Goal: Transaction & Acquisition: Purchase product/service

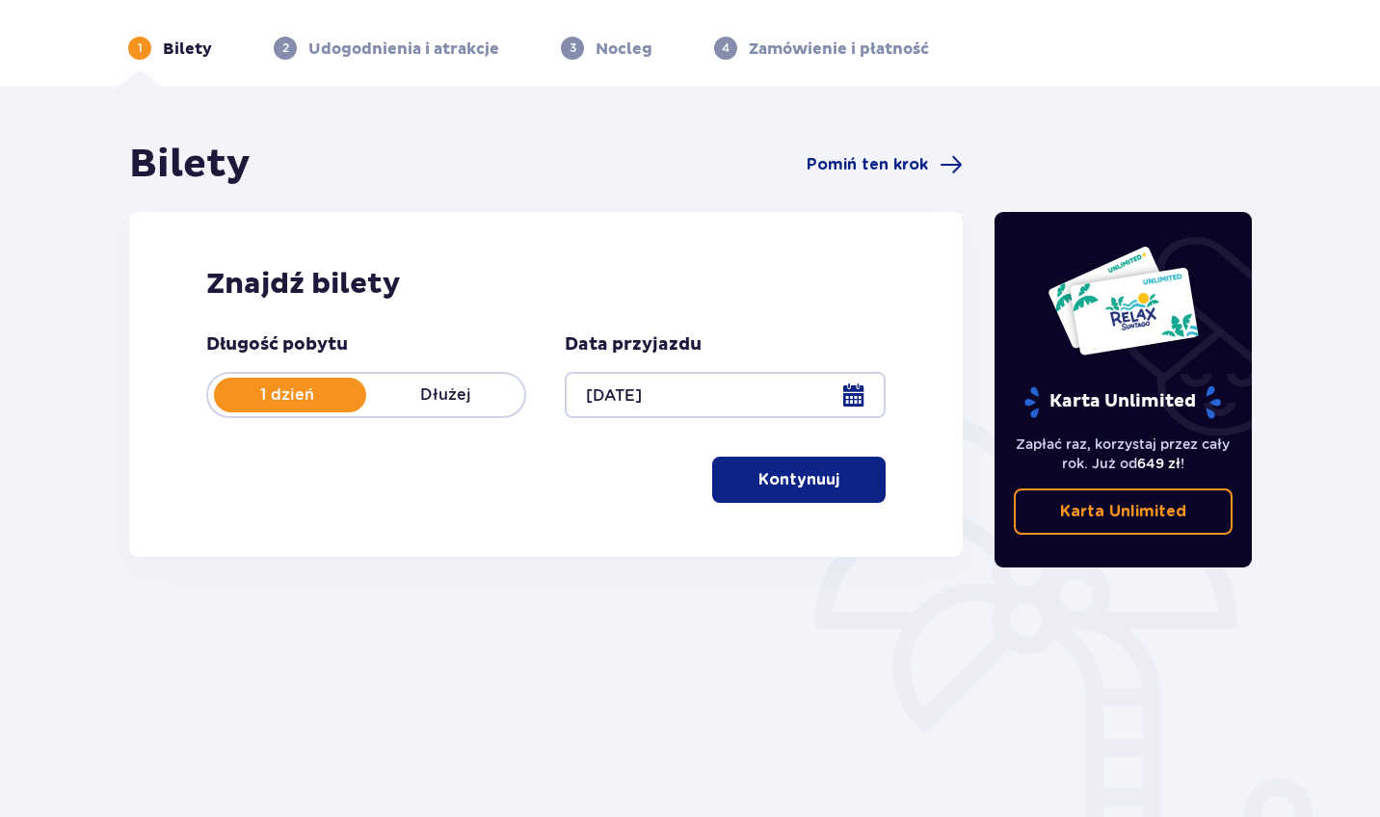
scroll to position [138, 0]
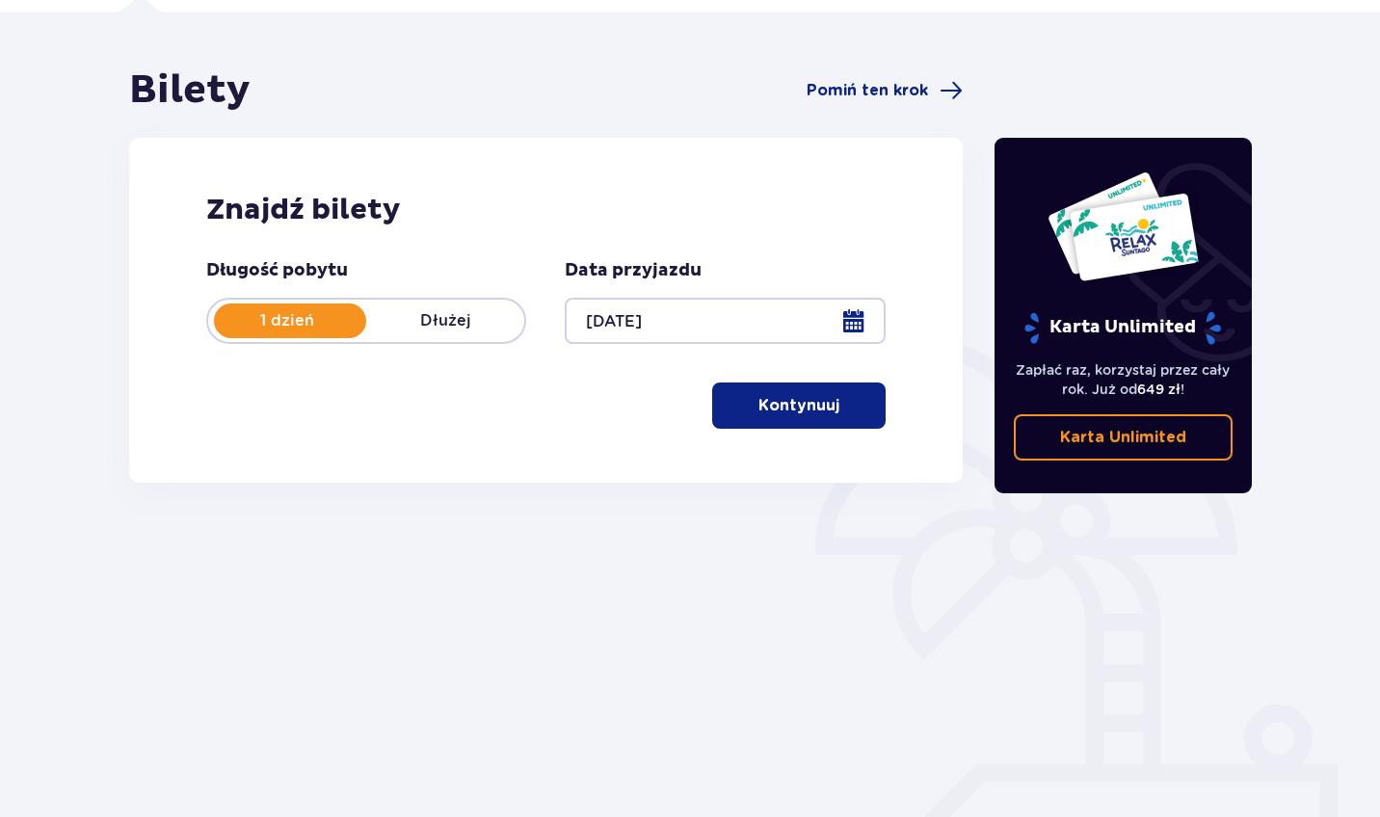
click at [802, 407] on p "Kontynuuj" at bounding box center [799, 405] width 81 height 21
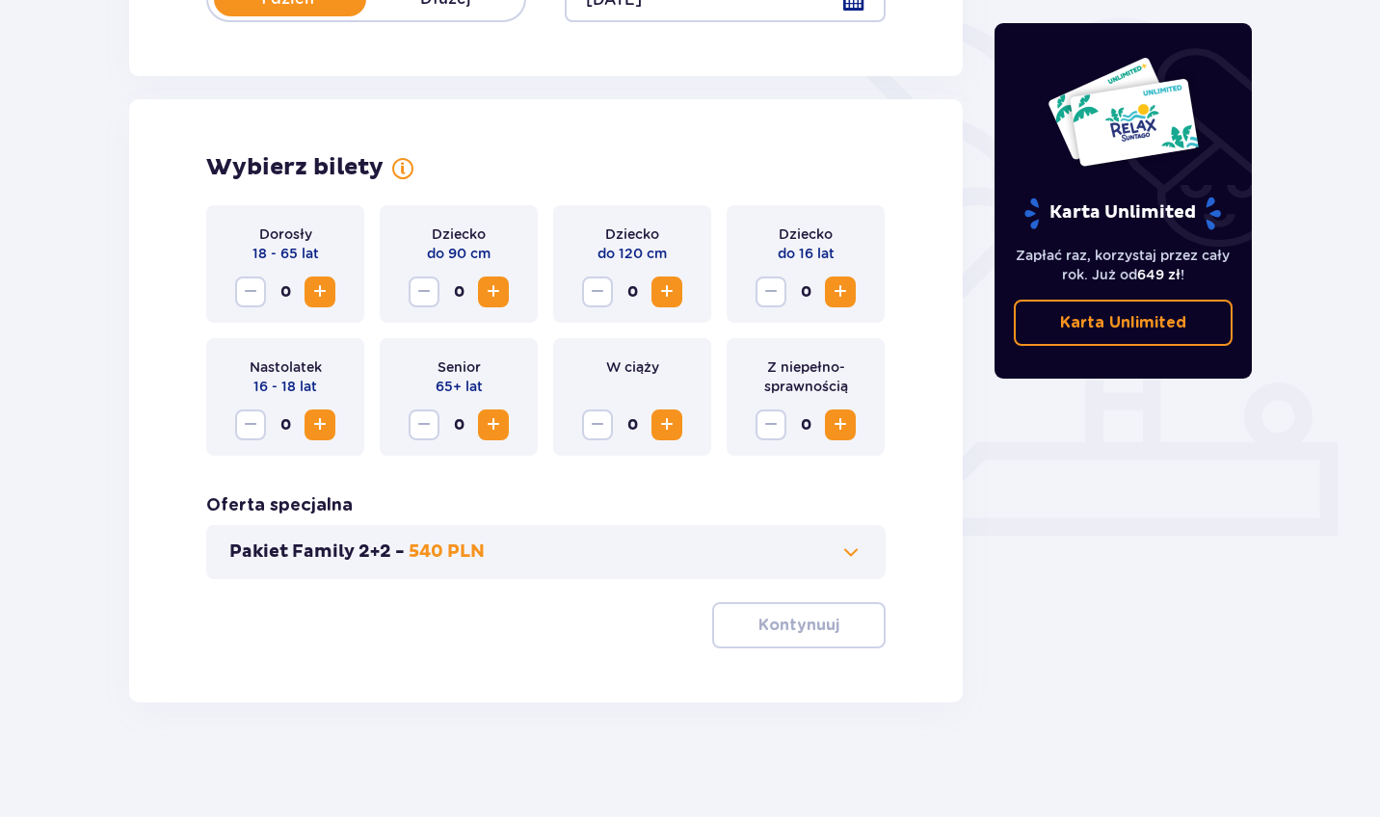
scroll to position [461, 0]
click at [334, 294] on button "Increase" at bounding box center [320, 291] width 31 height 31
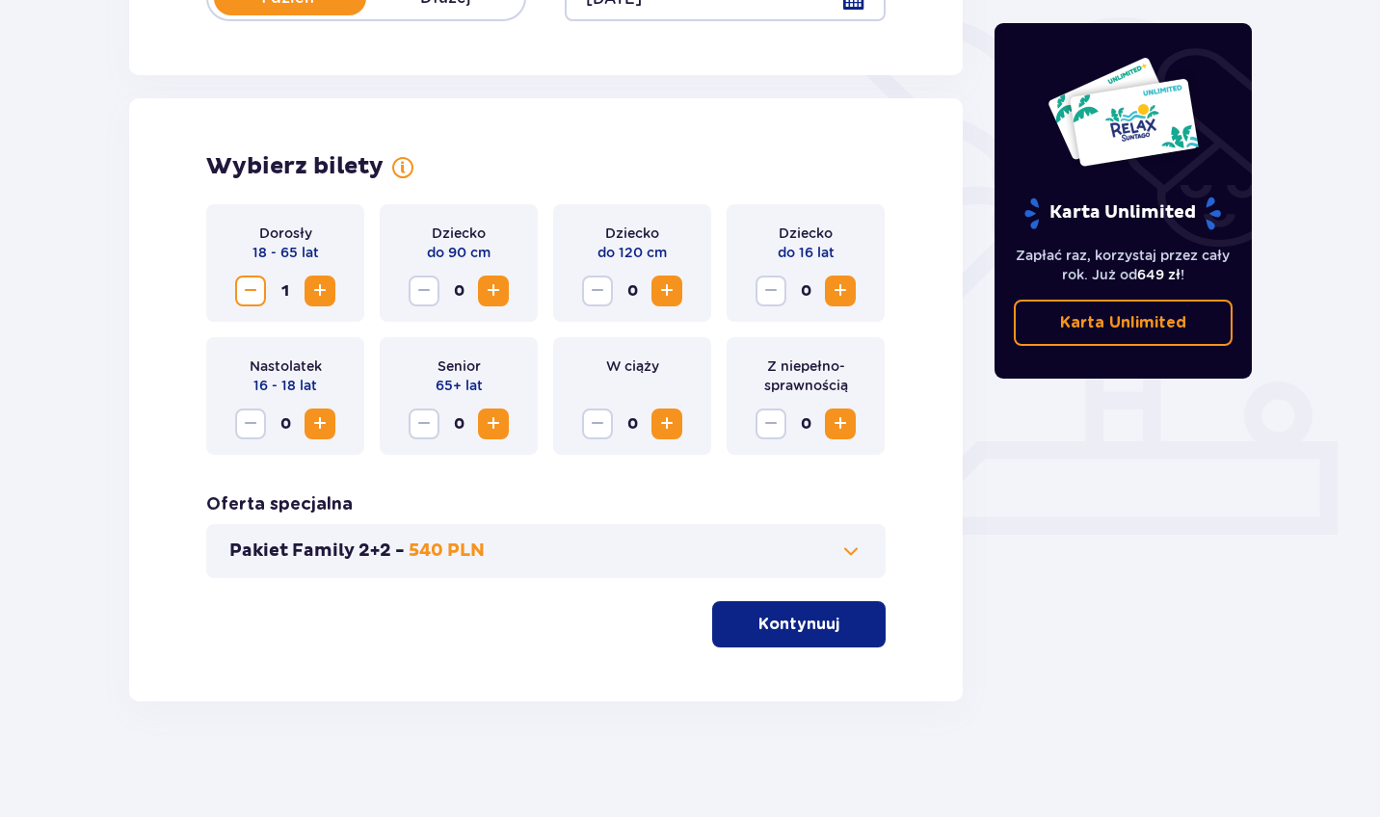
click at [334, 294] on button "Increase" at bounding box center [320, 291] width 31 height 31
click at [803, 616] on p "Kontynuuj" at bounding box center [799, 624] width 81 height 21
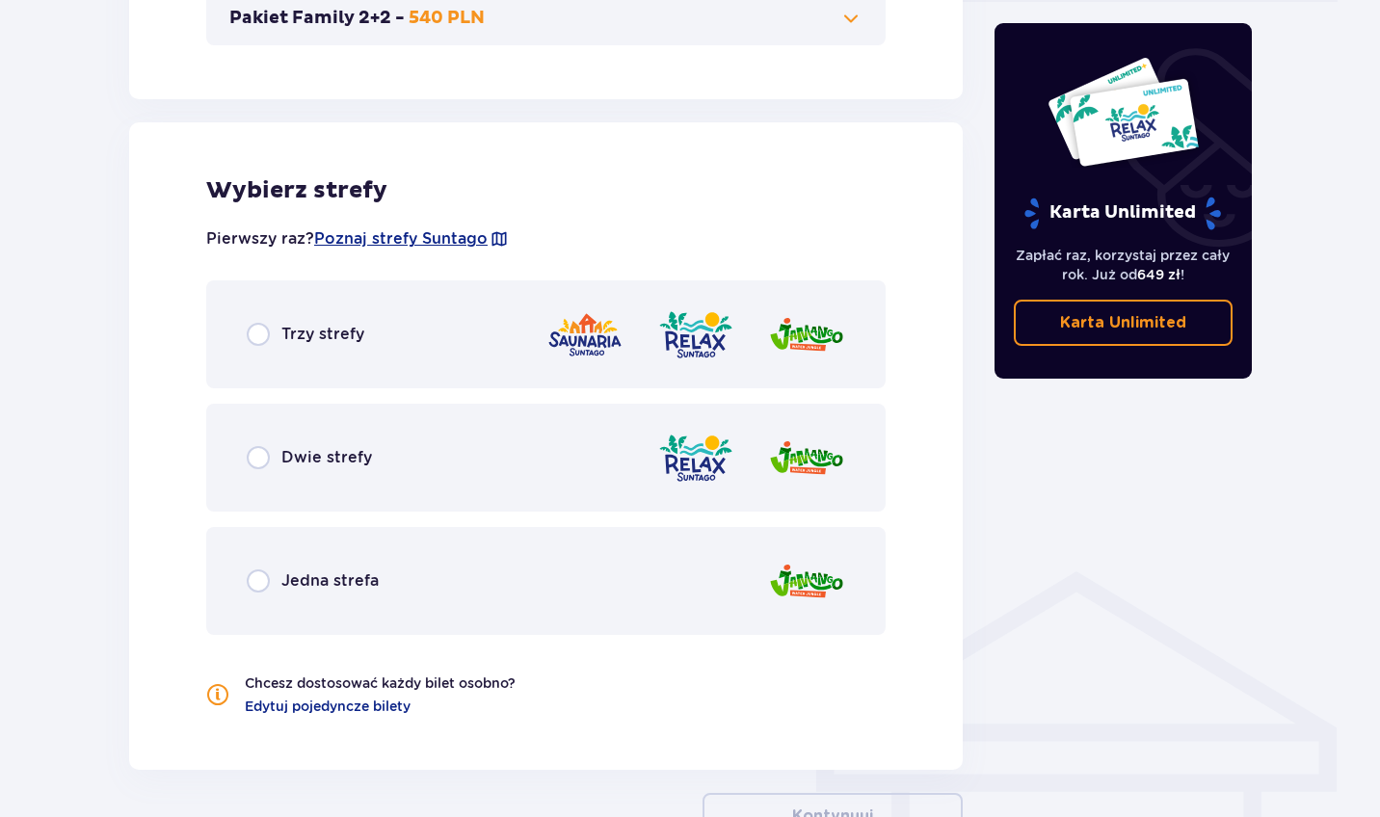
scroll to position [1070, 0]
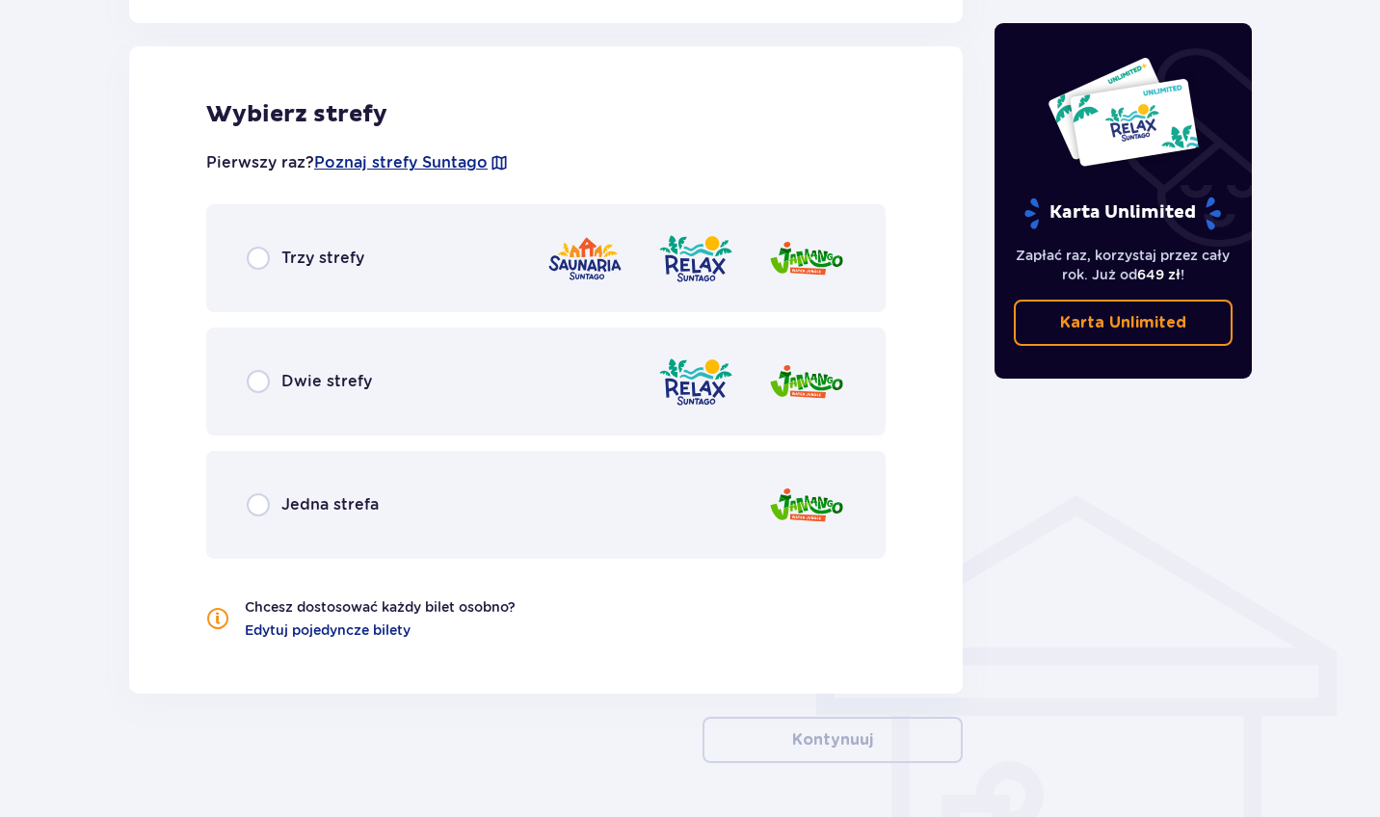
click at [254, 393] on input "radio" at bounding box center [258, 381] width 23 height 23
radio input "true"
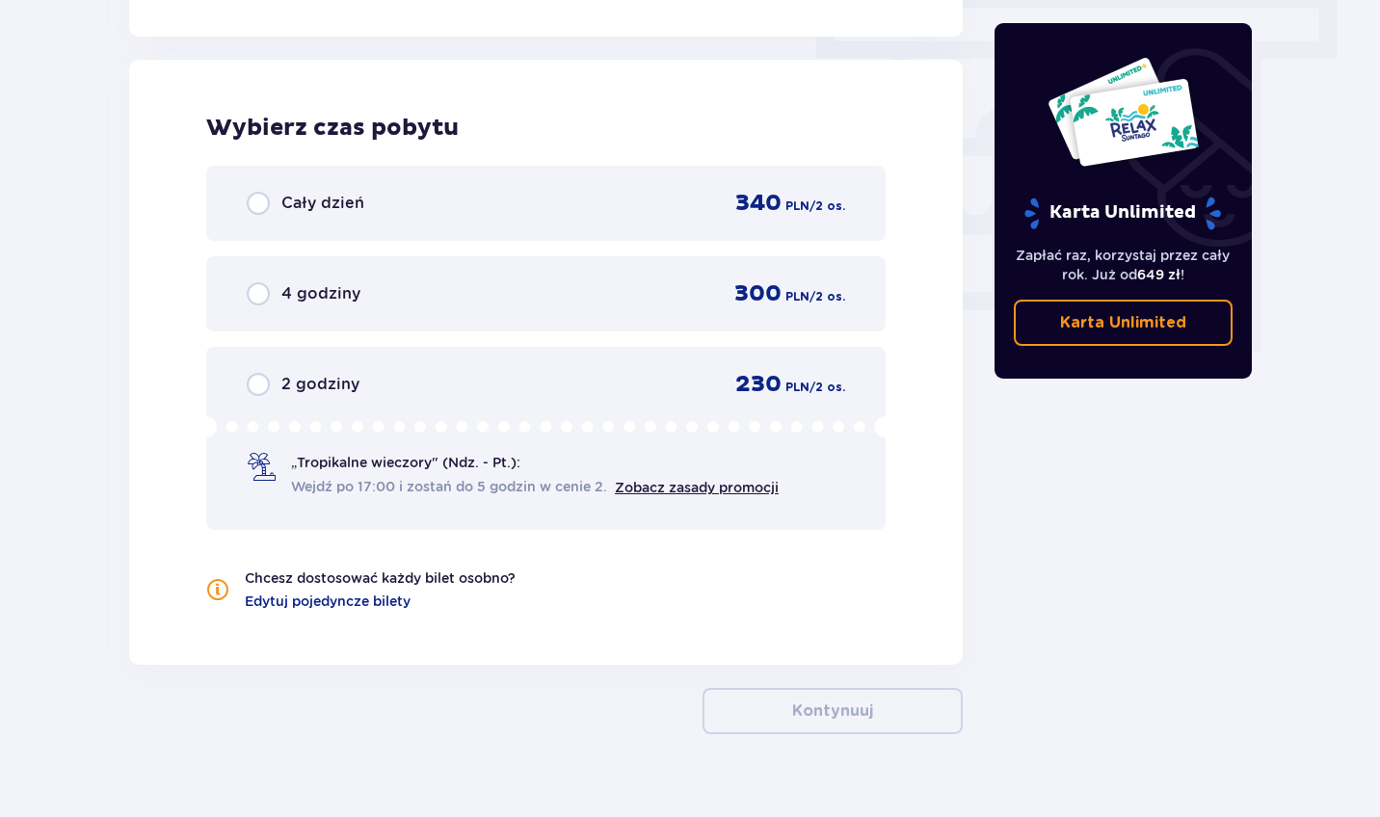
scroll to position [1741, 0]
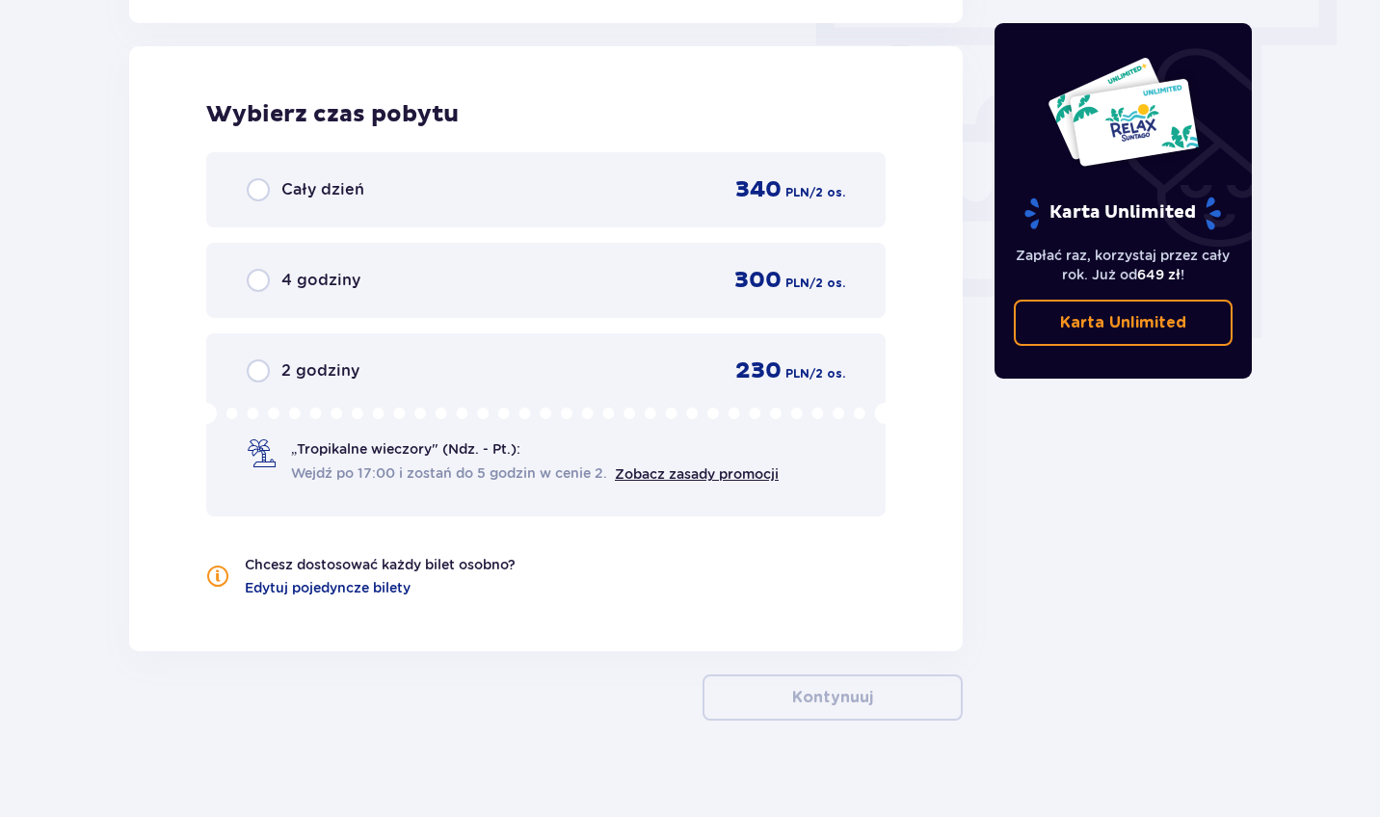
click at [264, 186] on input "radio" at bounding box center [258, 189] width 23 height 23
radio input "true"
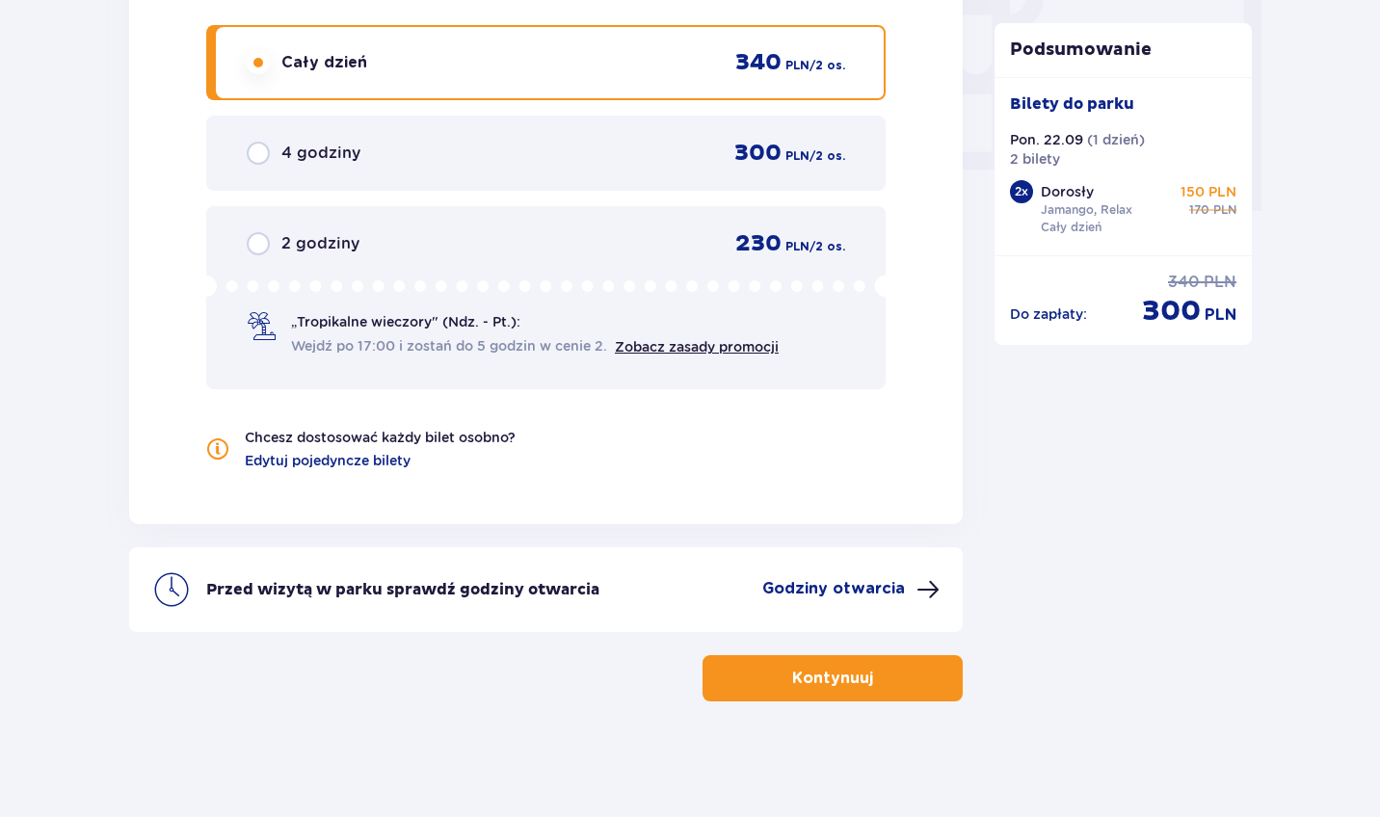
scroll to position [1868, 0]
click at [858, 671] on button "Kontynuuj" at bounding box center [833, 678] width 260 height 46
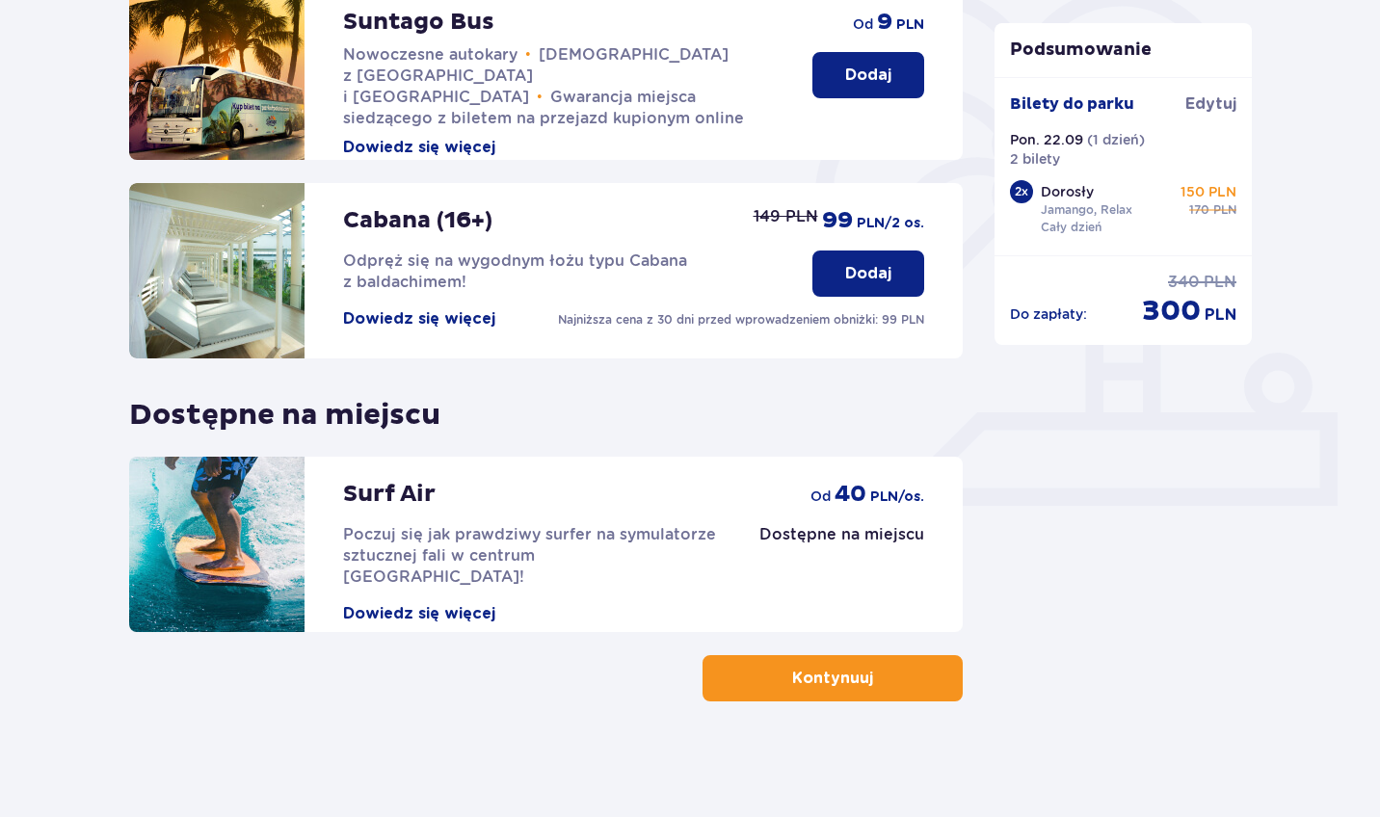
click at [862, 671] on button "Kontynuuj" at bounding box center [833, 678] width 260 height 46
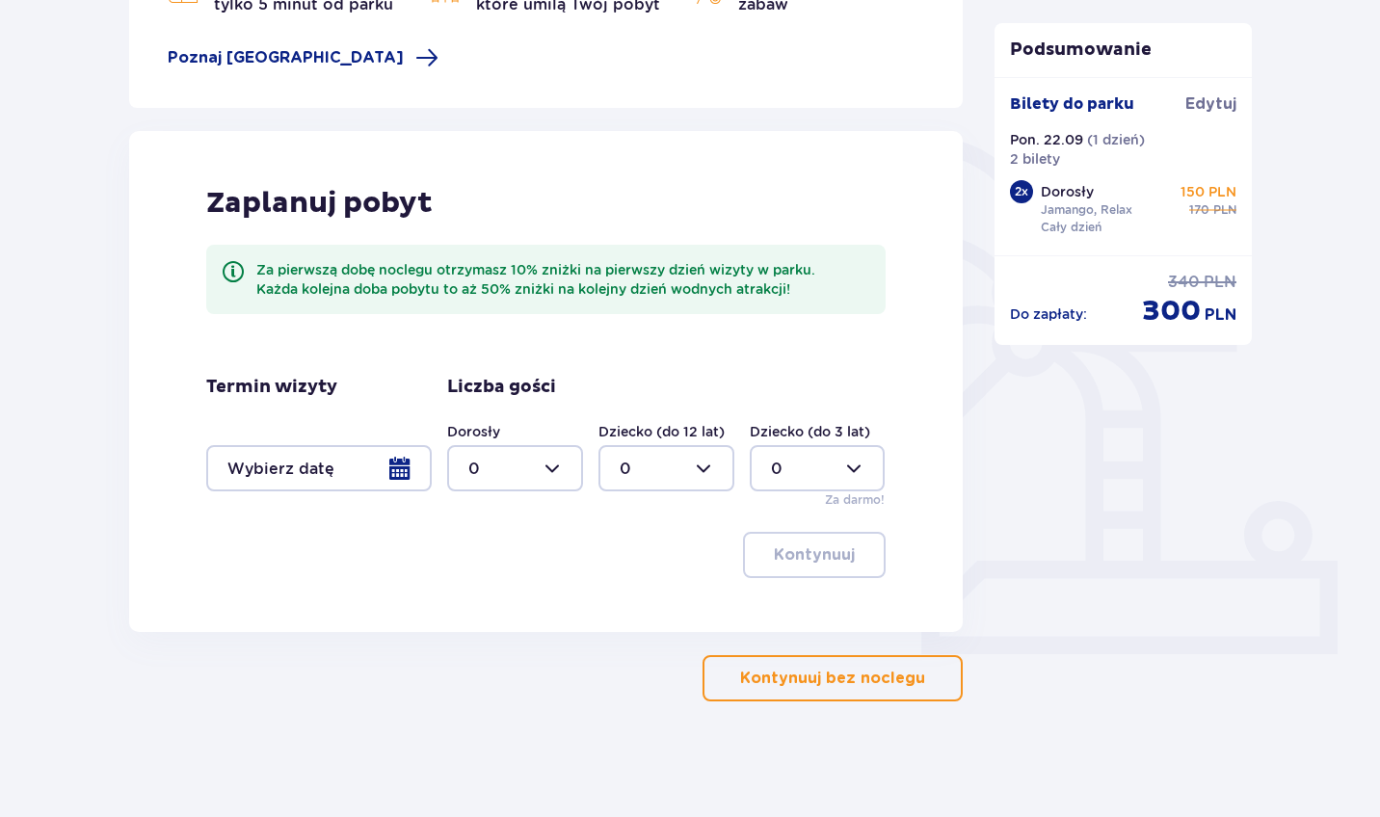
scroll to position [341, 0]
click at [398, 456] on div at bounding box center [319, 468] width 226 height 46
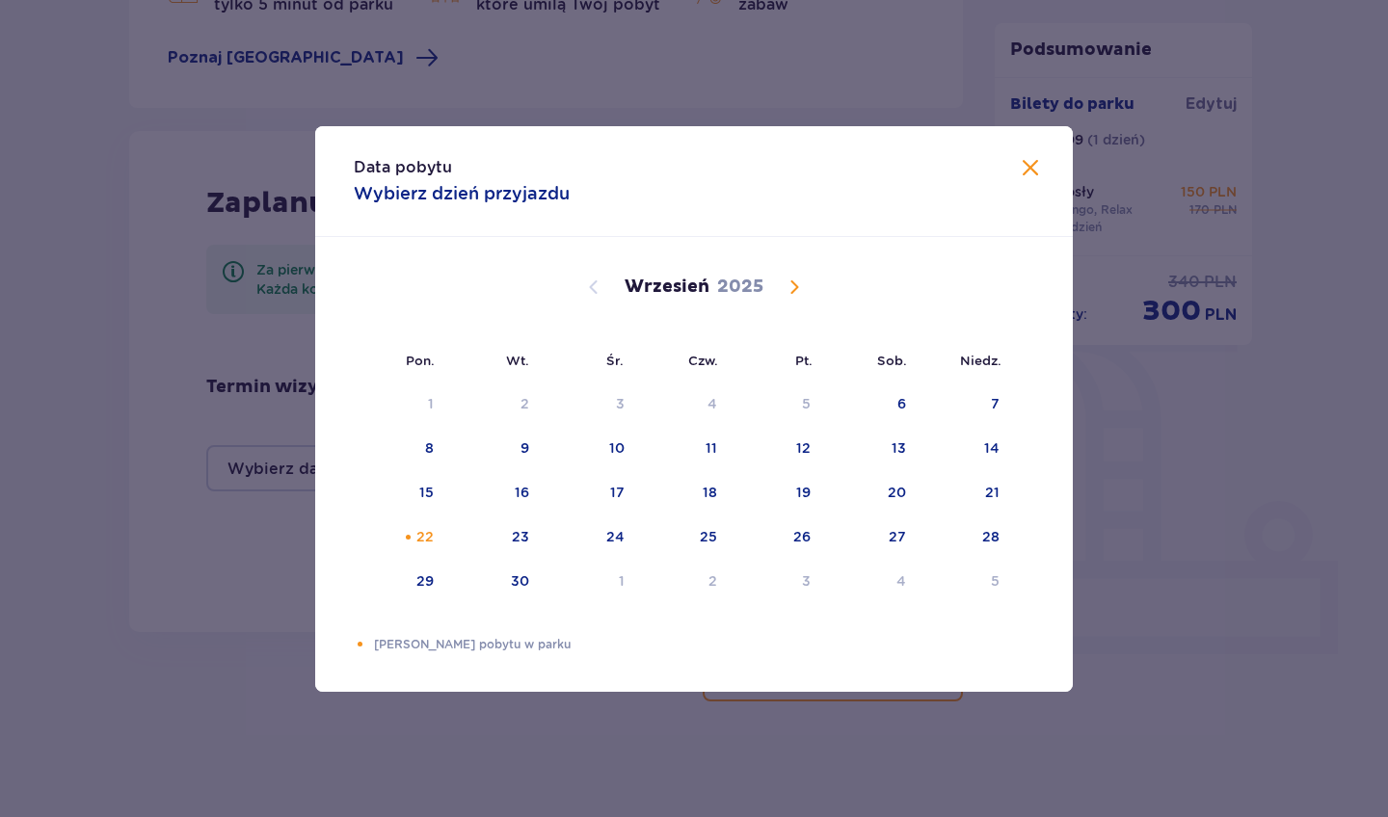
click at [1021, 167] on span at bounding box center [1030, 168] width 23 height 23
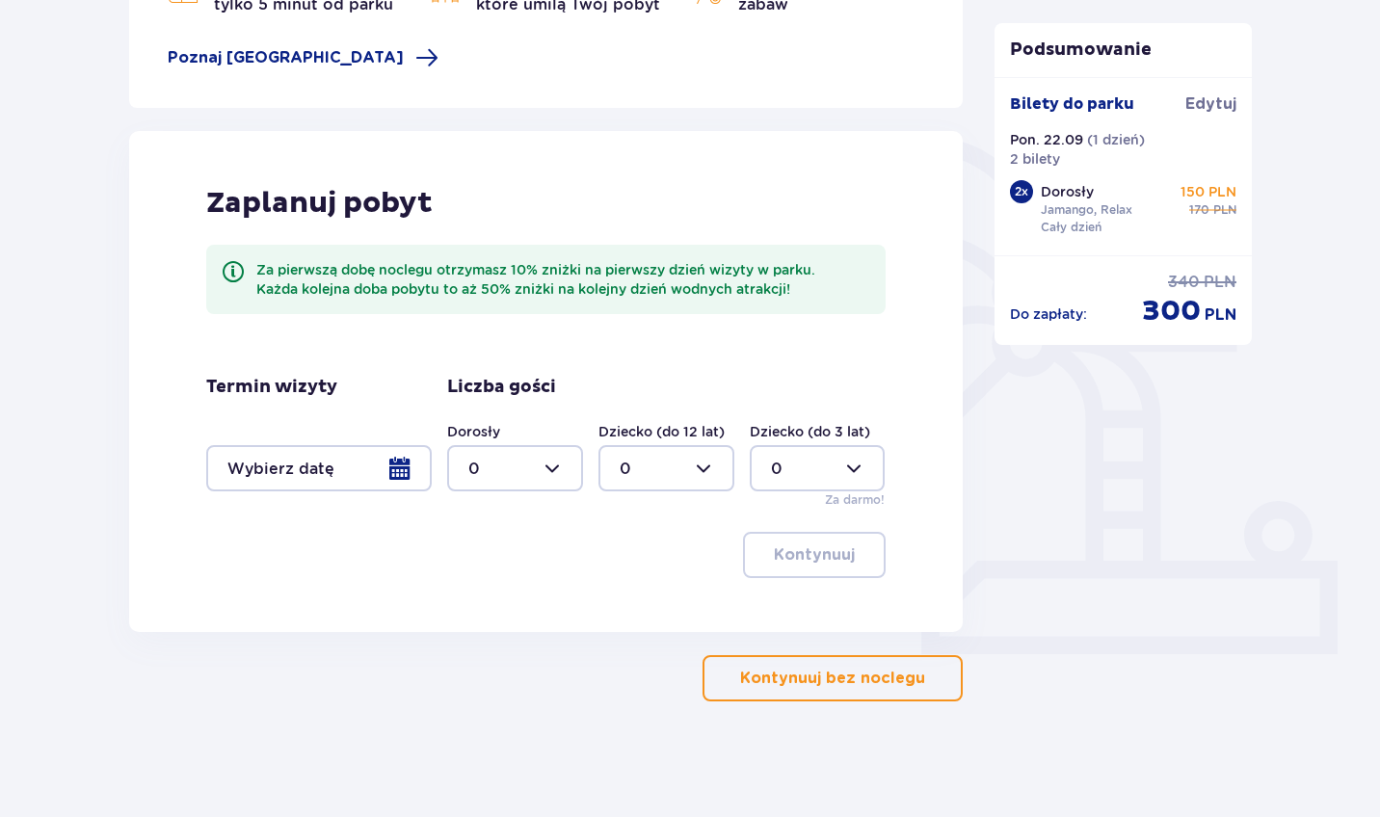
click at [873, 676] on p "Kontynuuj bez noclegu" at bounding box center [832, 678] width 185 height 21
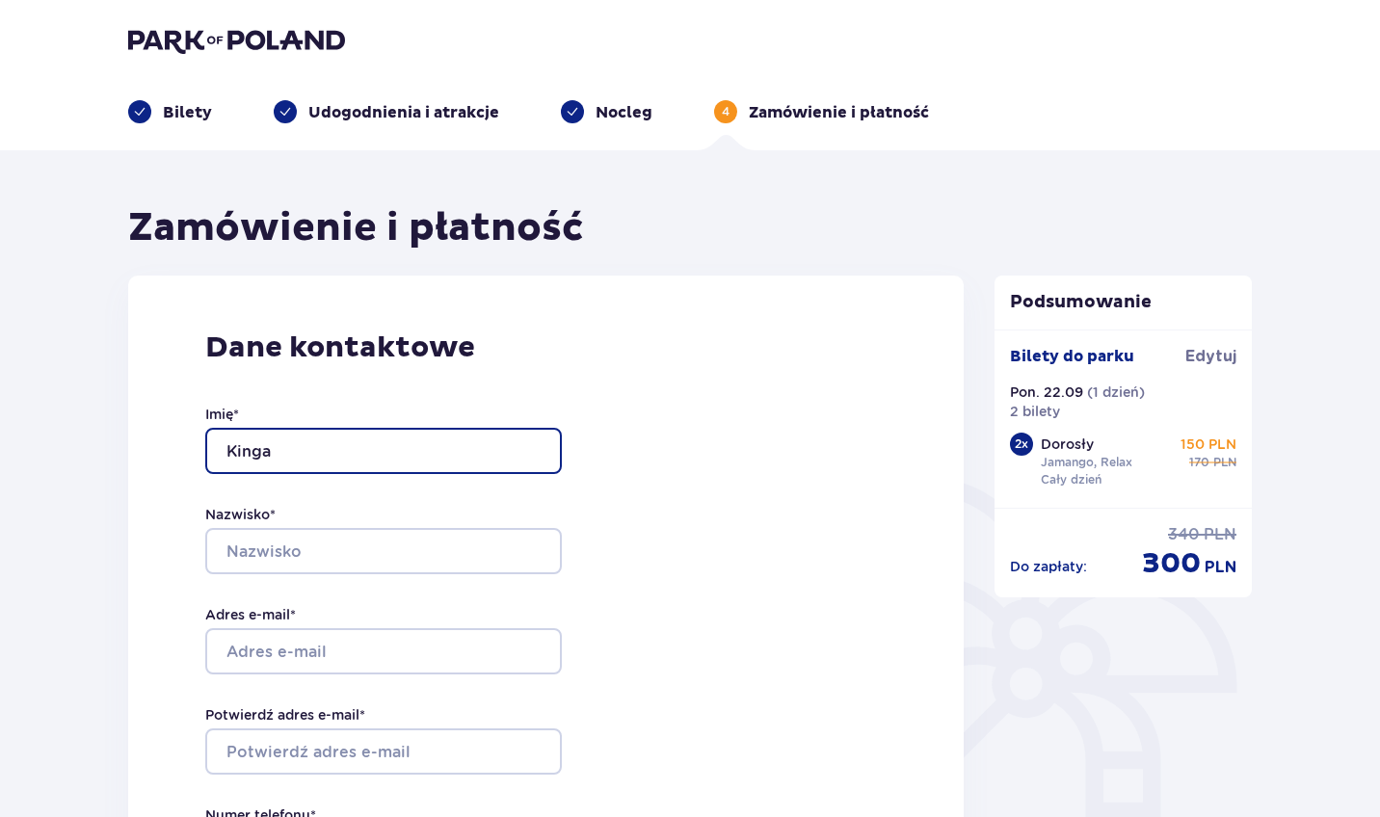
type input "Kinga"
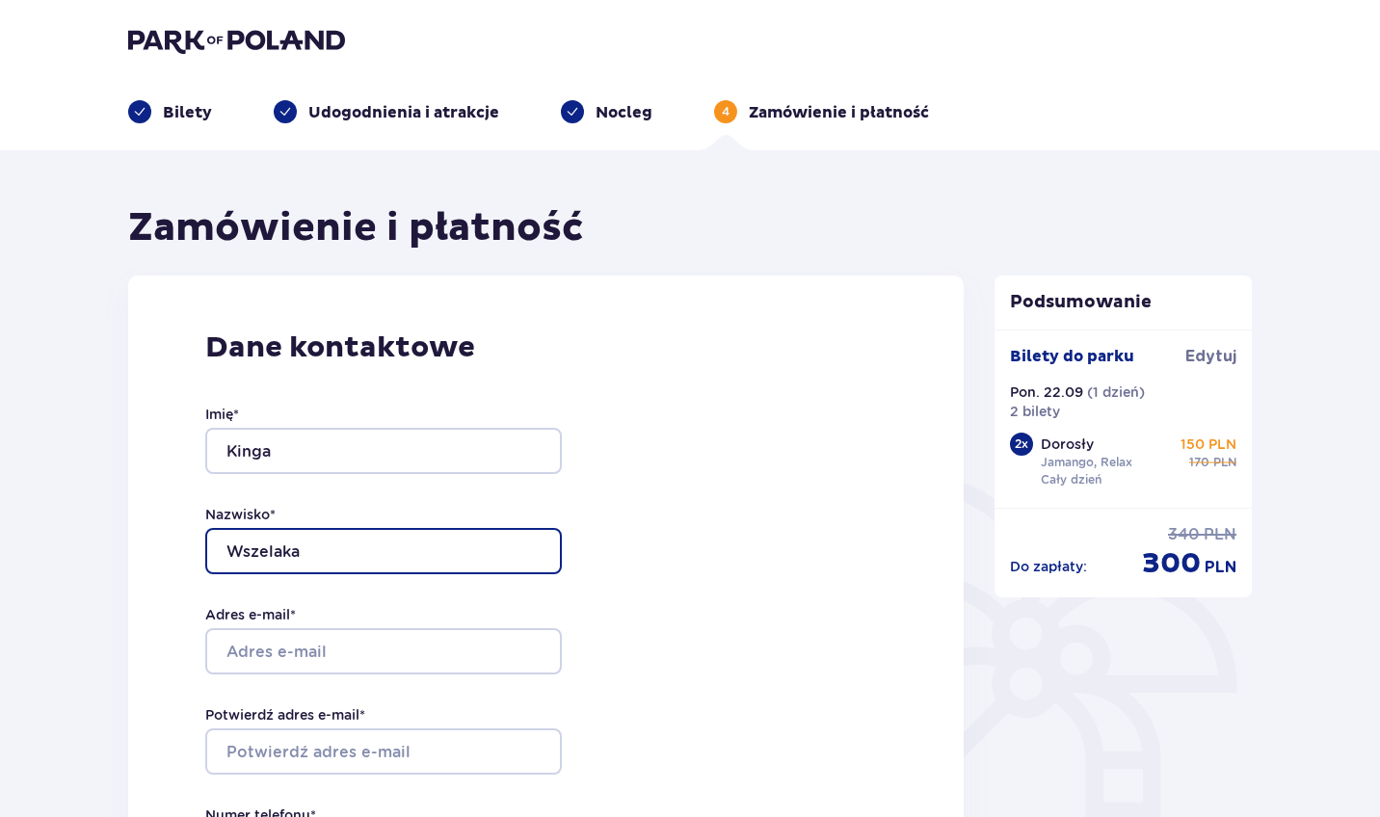
type input "Wszelaka"
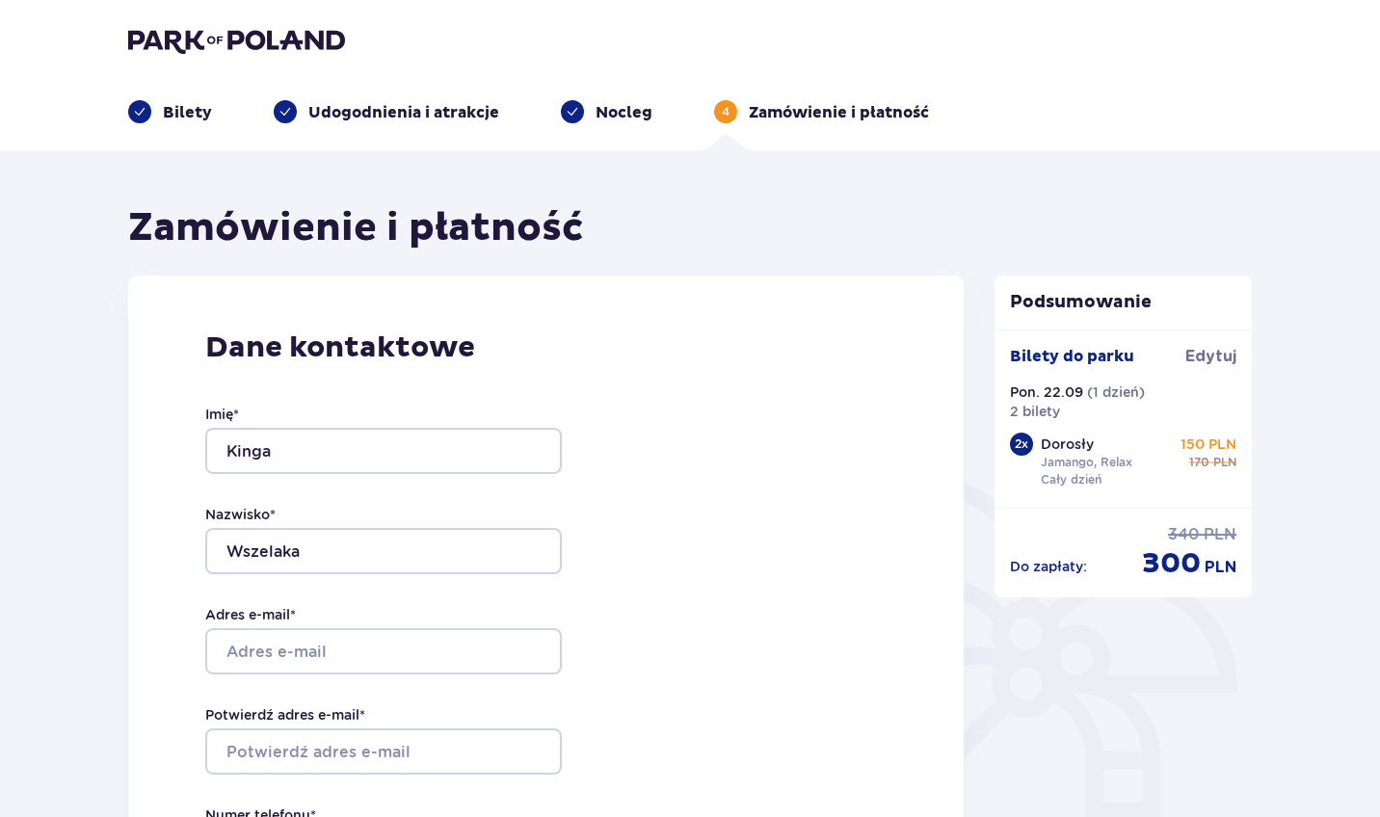
click at [640, 482] on div "Dane kontaktowe Imię * Kinga Nazwisko * Wszelaka Adres e-mail * Potwierdź adres…" at bounding box center [546, 681] width 836 height 810
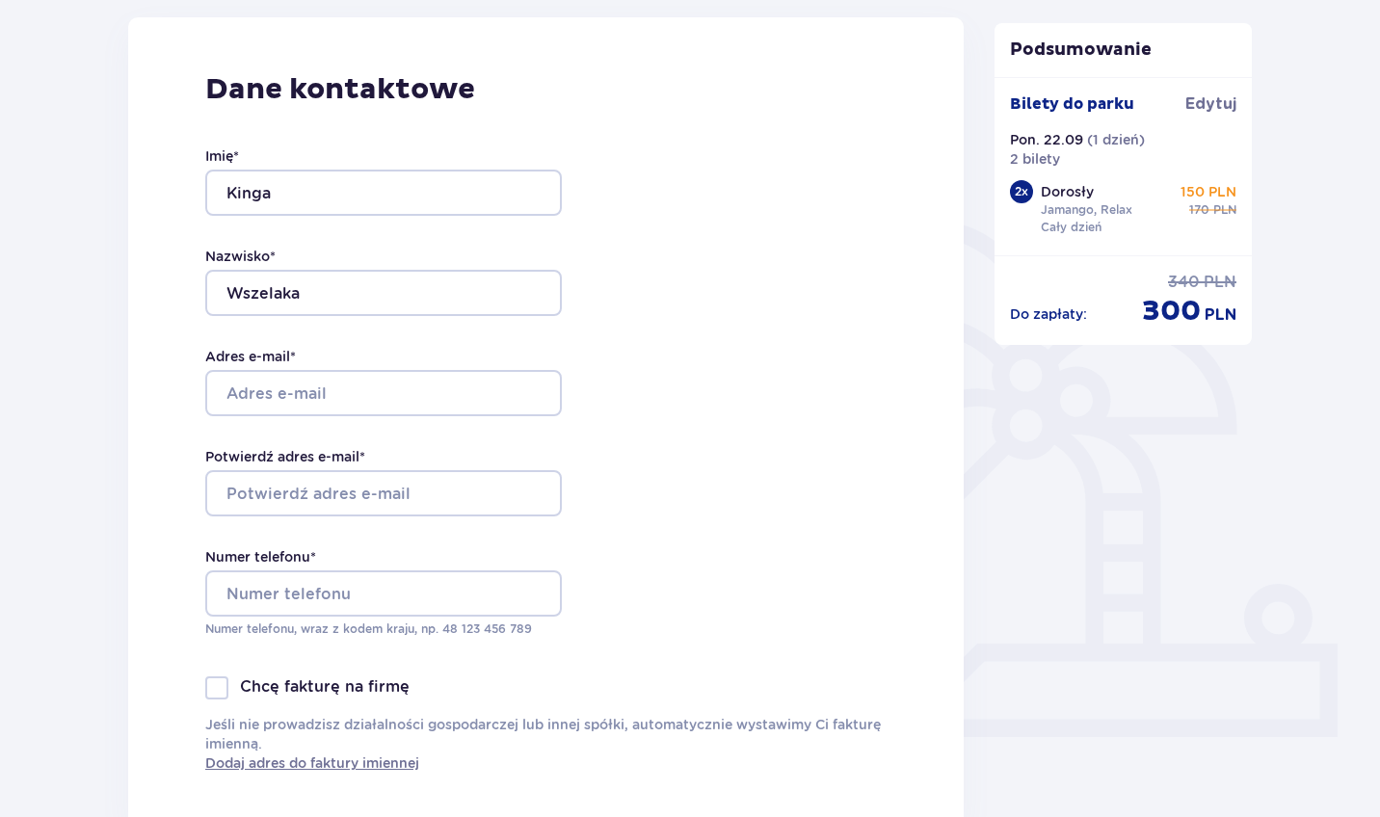
scroll to position [259, 0]
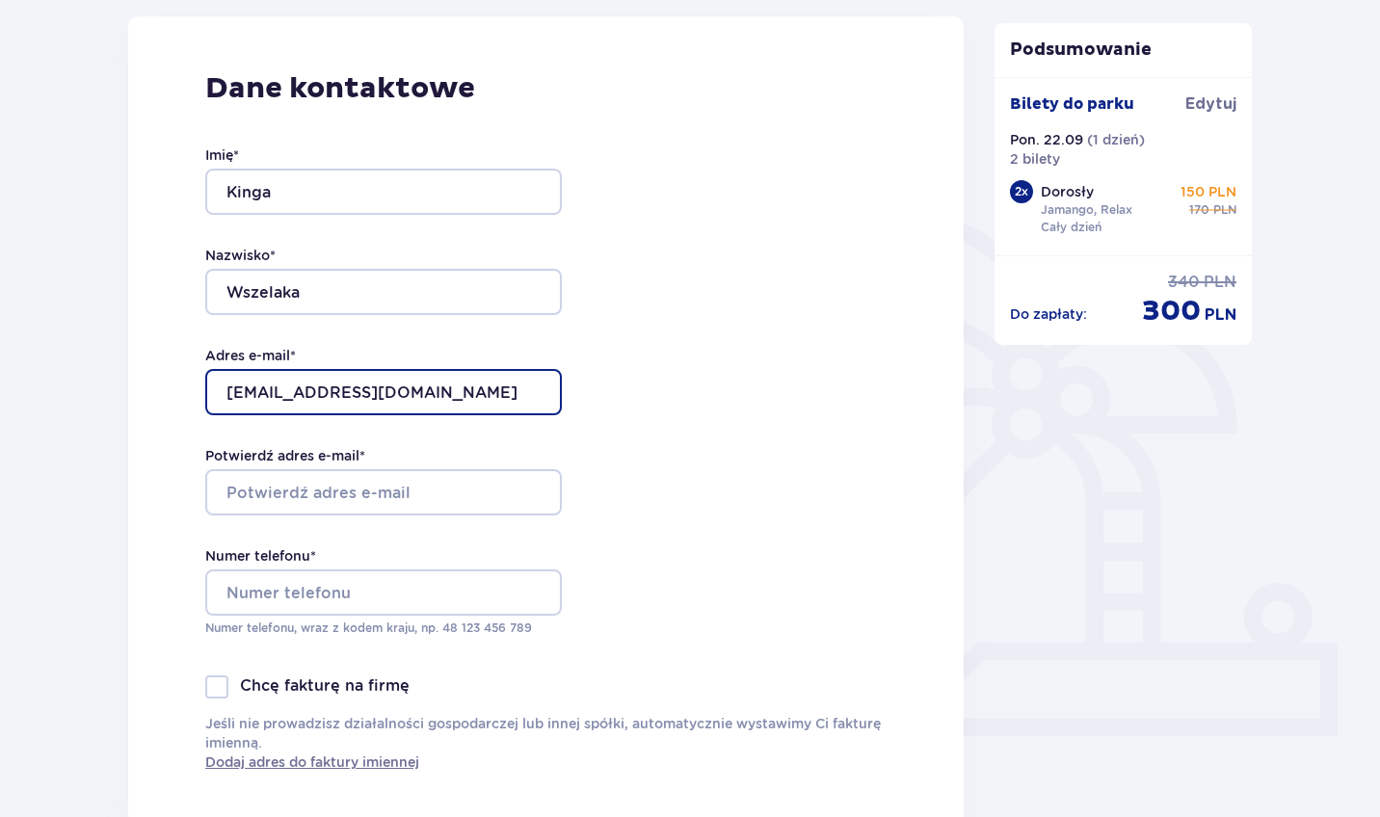
type input "kinga9592@gmail.com"
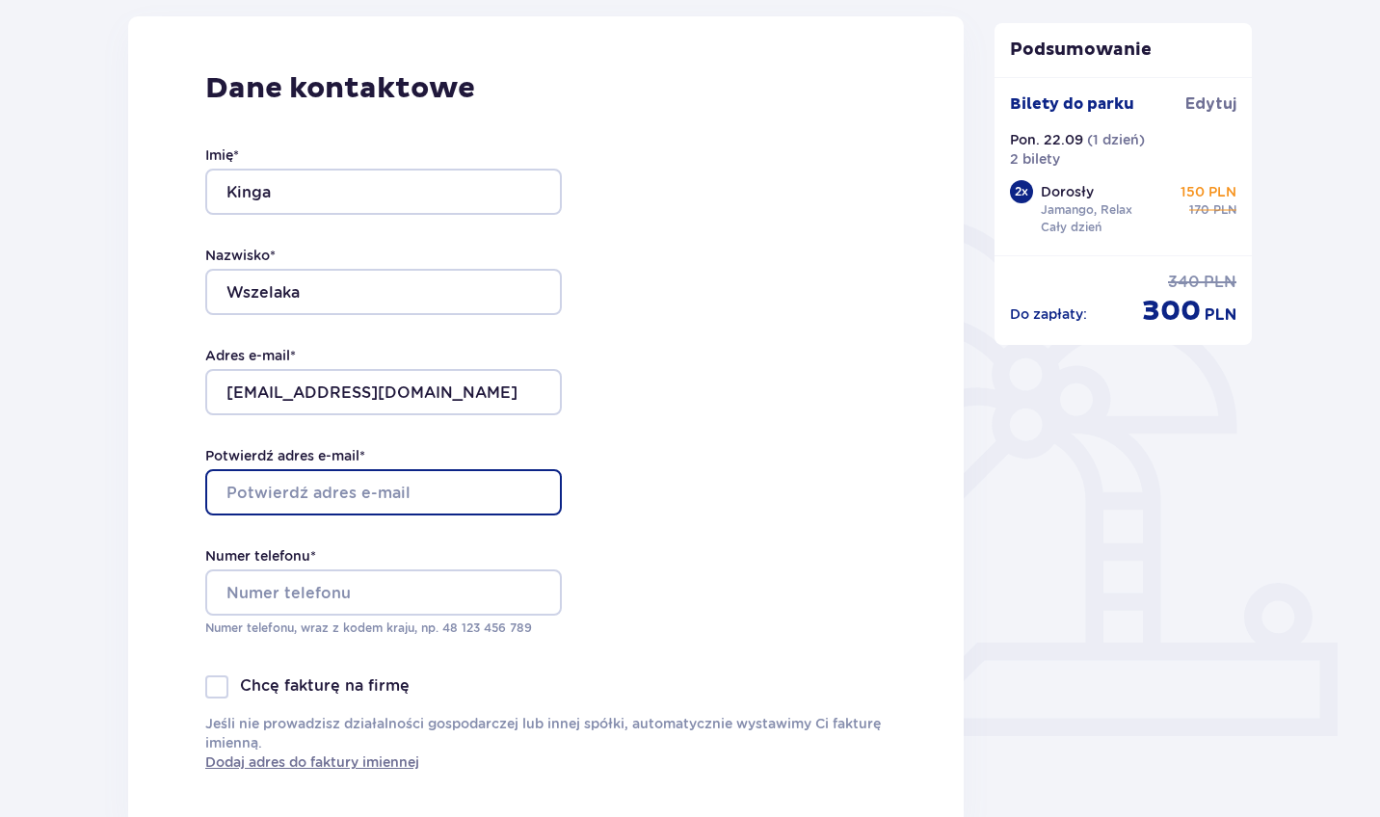
drag, startPoint x: 342, startPoint y: 486, endPoint x: 318, endPoint y: 486, distance: 24.1
type input "kinga9592@gmail.com"
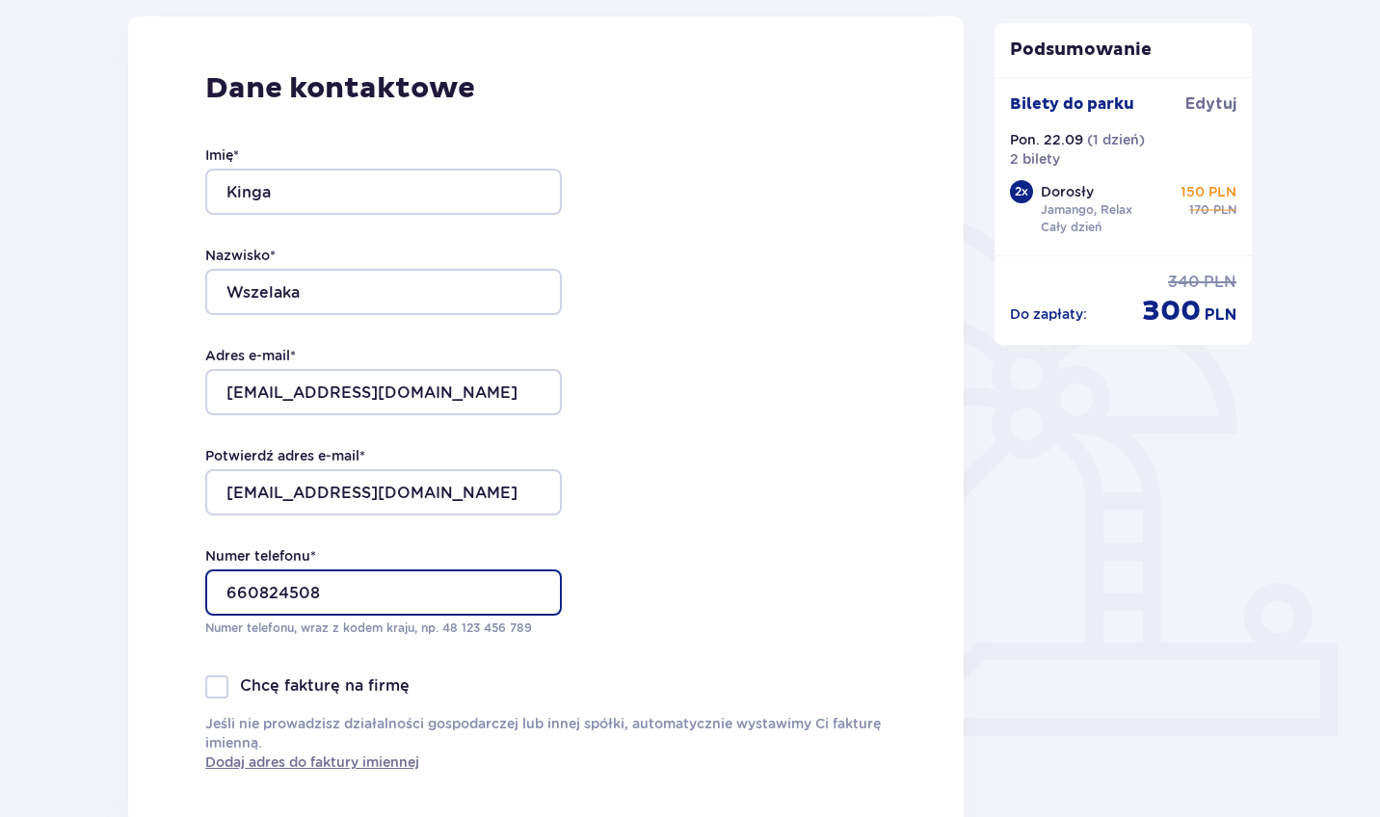
type input "660824508"
click at [647, 427] on div "Dane kontaktowe Imię * Kinga Nazwisko * Wszelaka Adres e-mail * kinga9592@gmail…" at bounding box center [546, 421] width 836 height 810
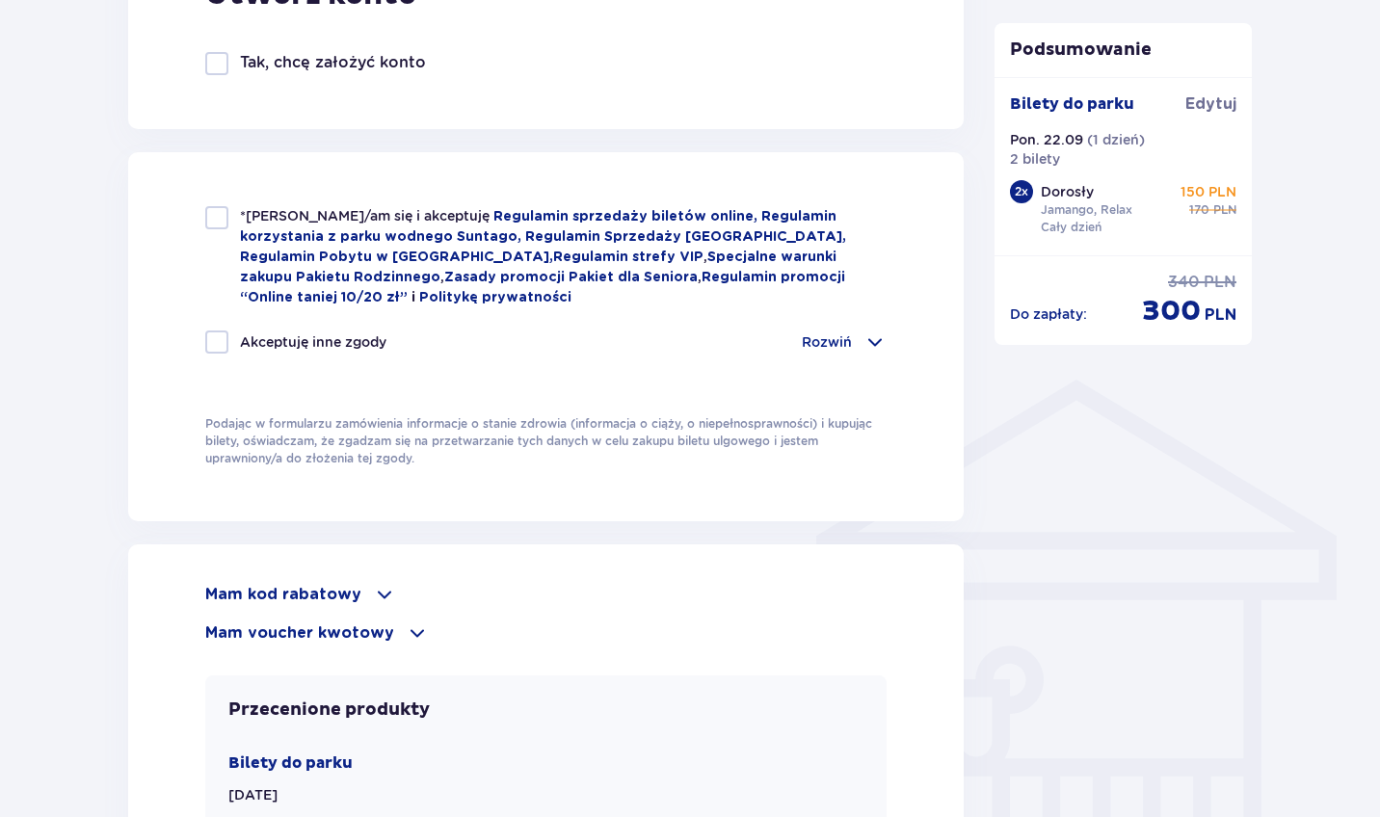
scroll to position [1187, 0]
click at [219, 217] on div at bounding box center [216, 216] width 23 height 23
checkbox input "true"
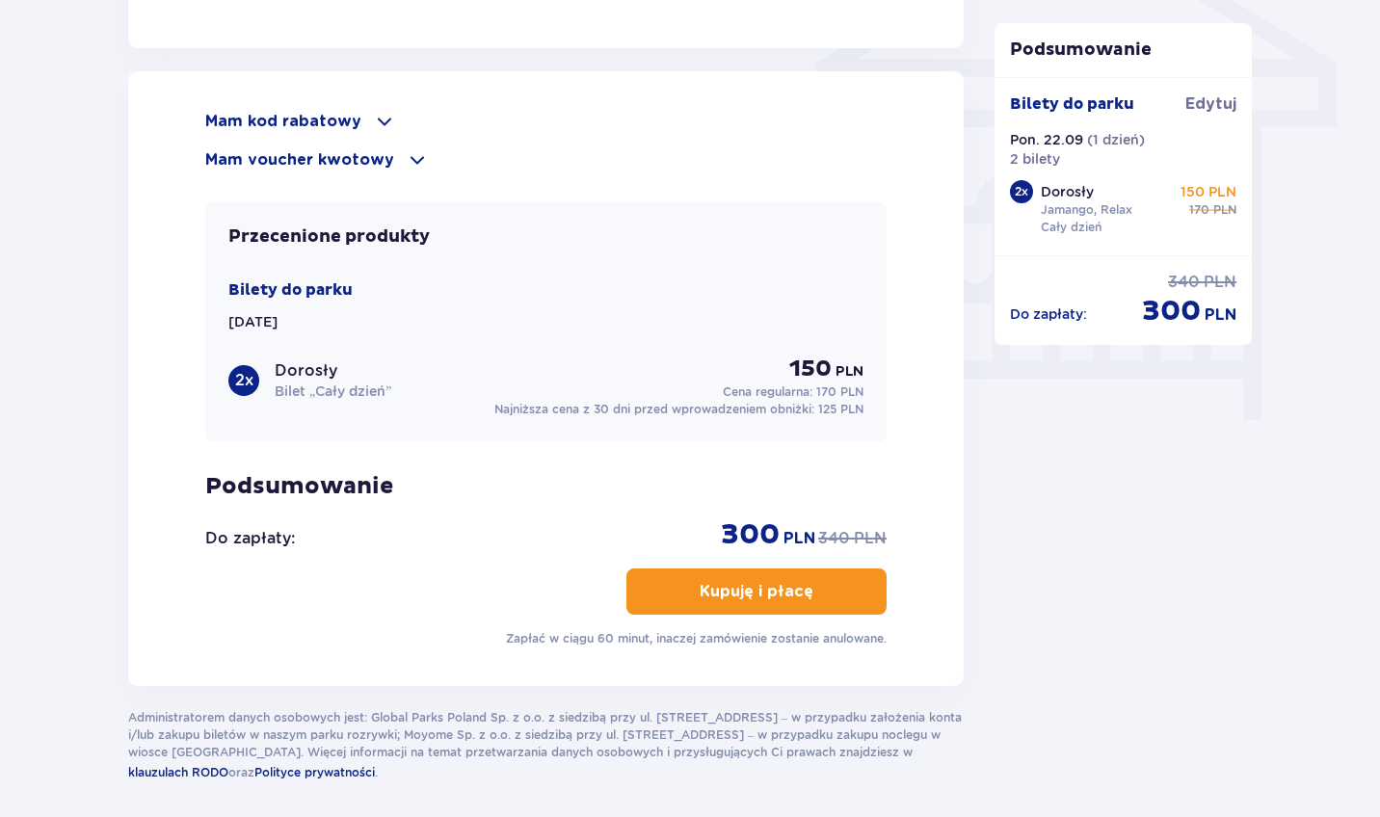
scroll to position [1666, 0]
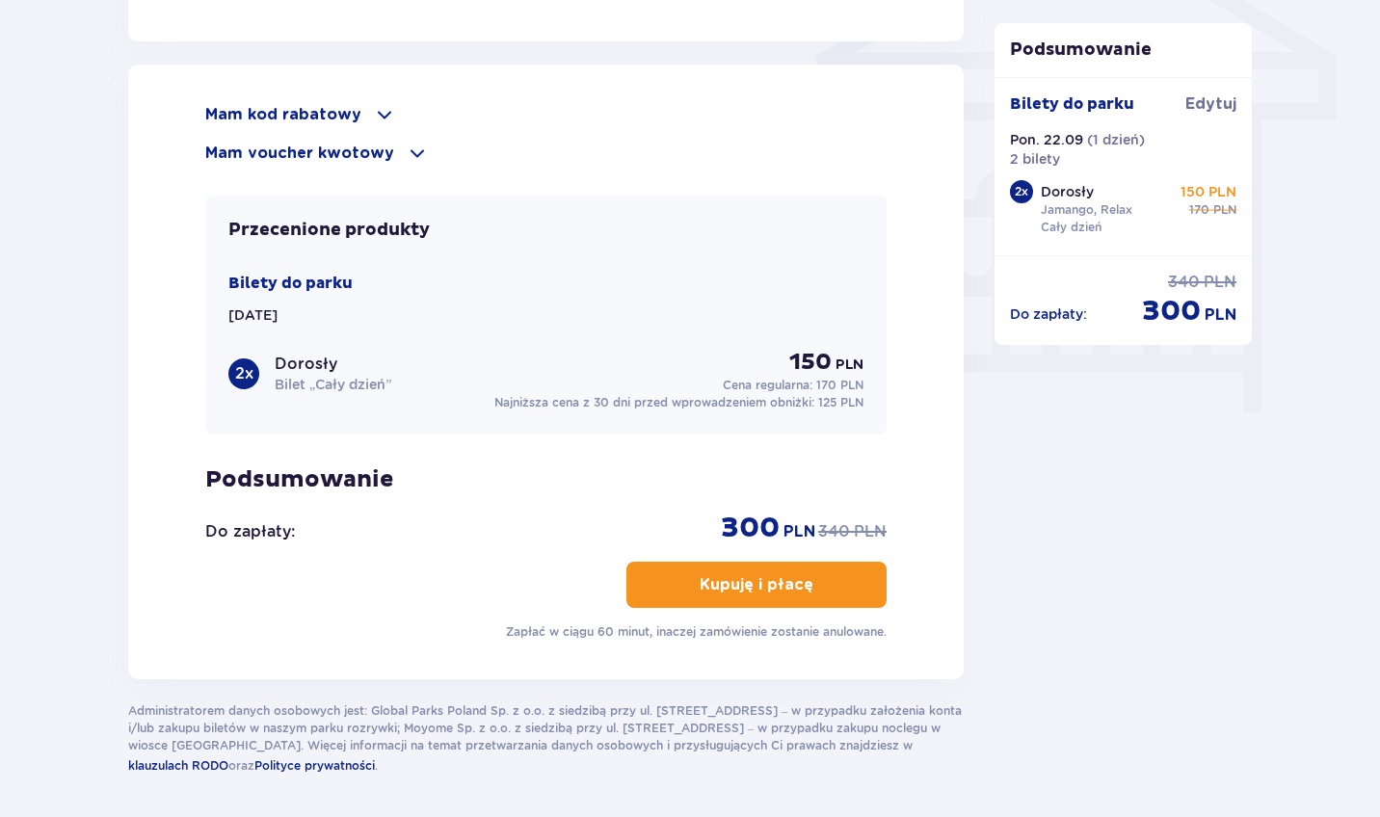
click at [769, 575] on p "Kupuję i płacę" at bounding box center [757, 585] width 114 height 21
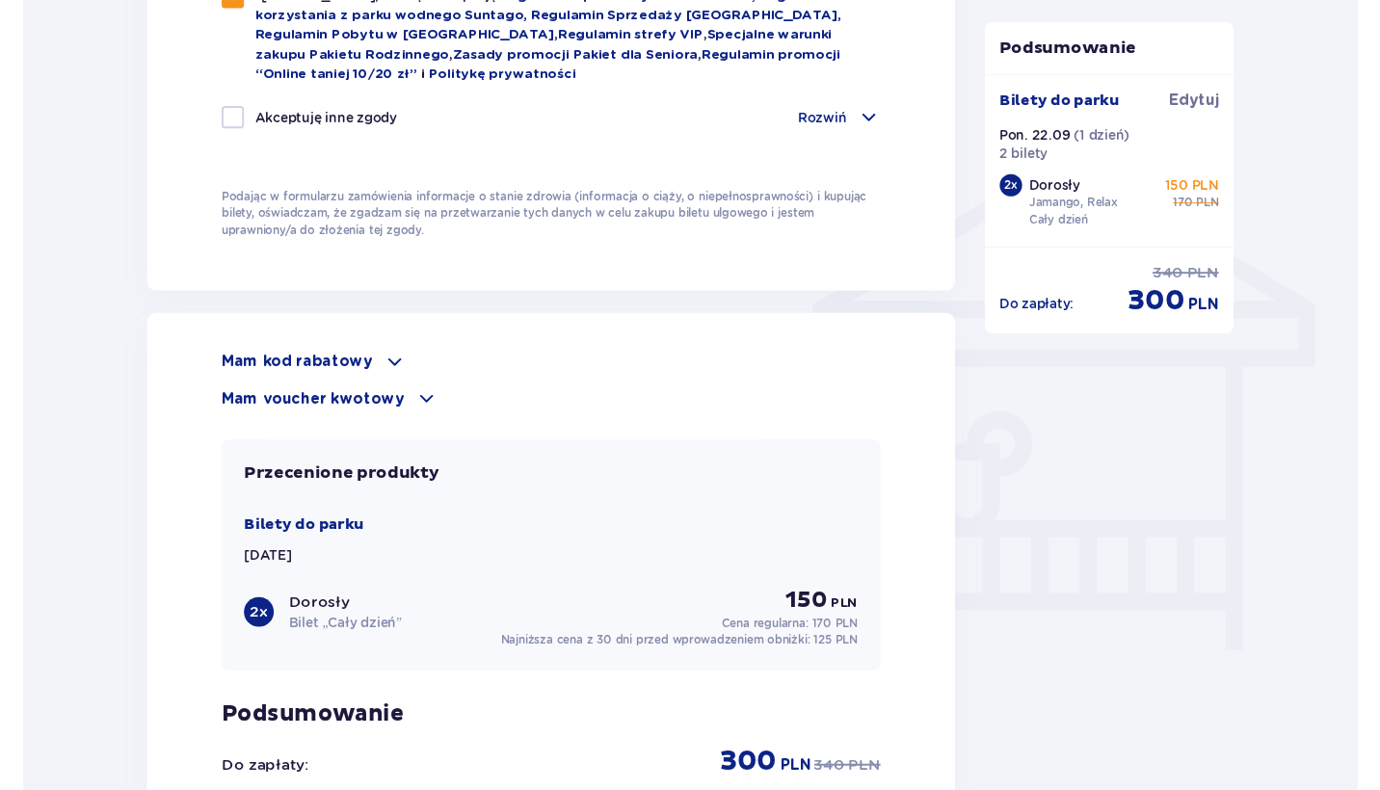
scroll to position [1217, 0]
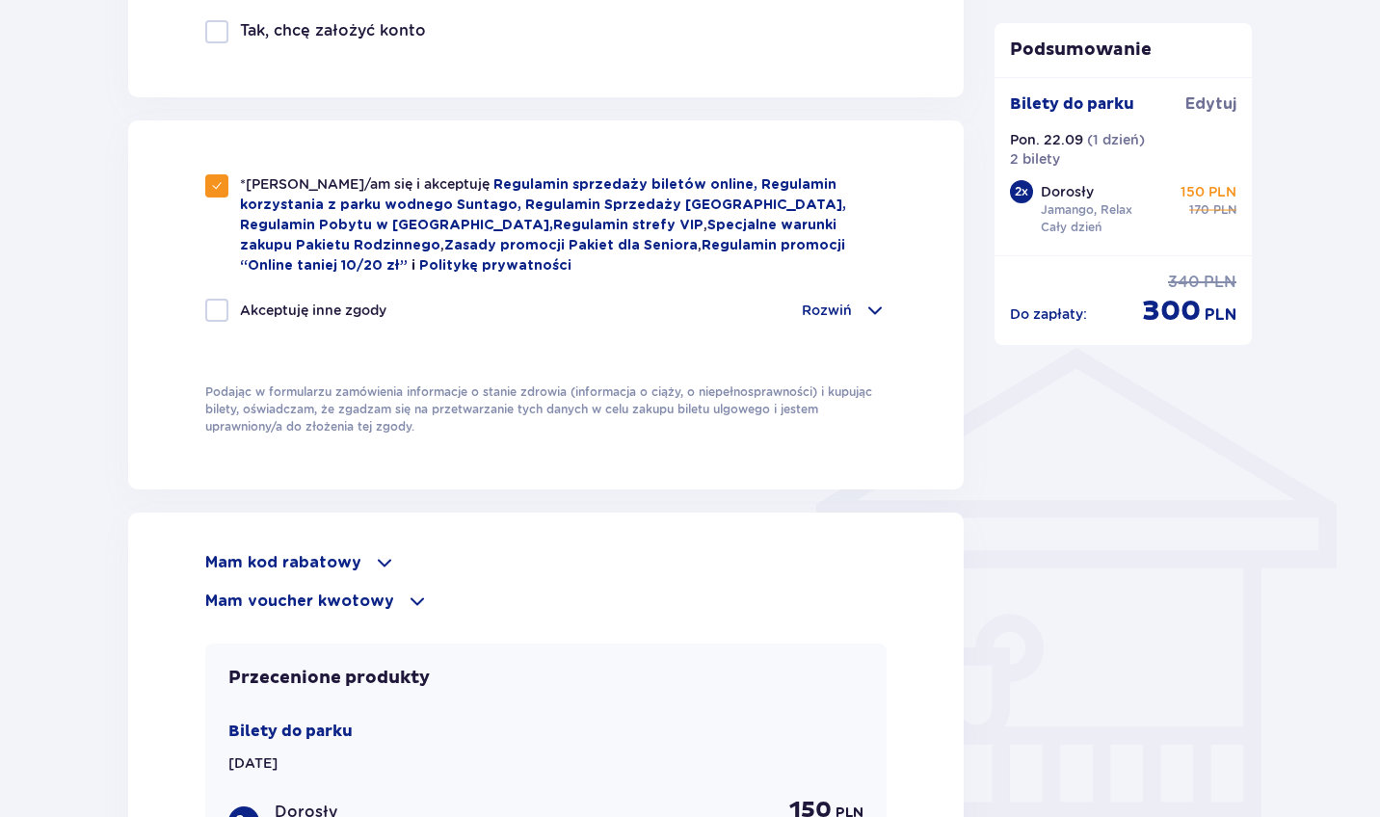
click at [409, 608] on span at bounding box center [417, 601] width 23 height 23
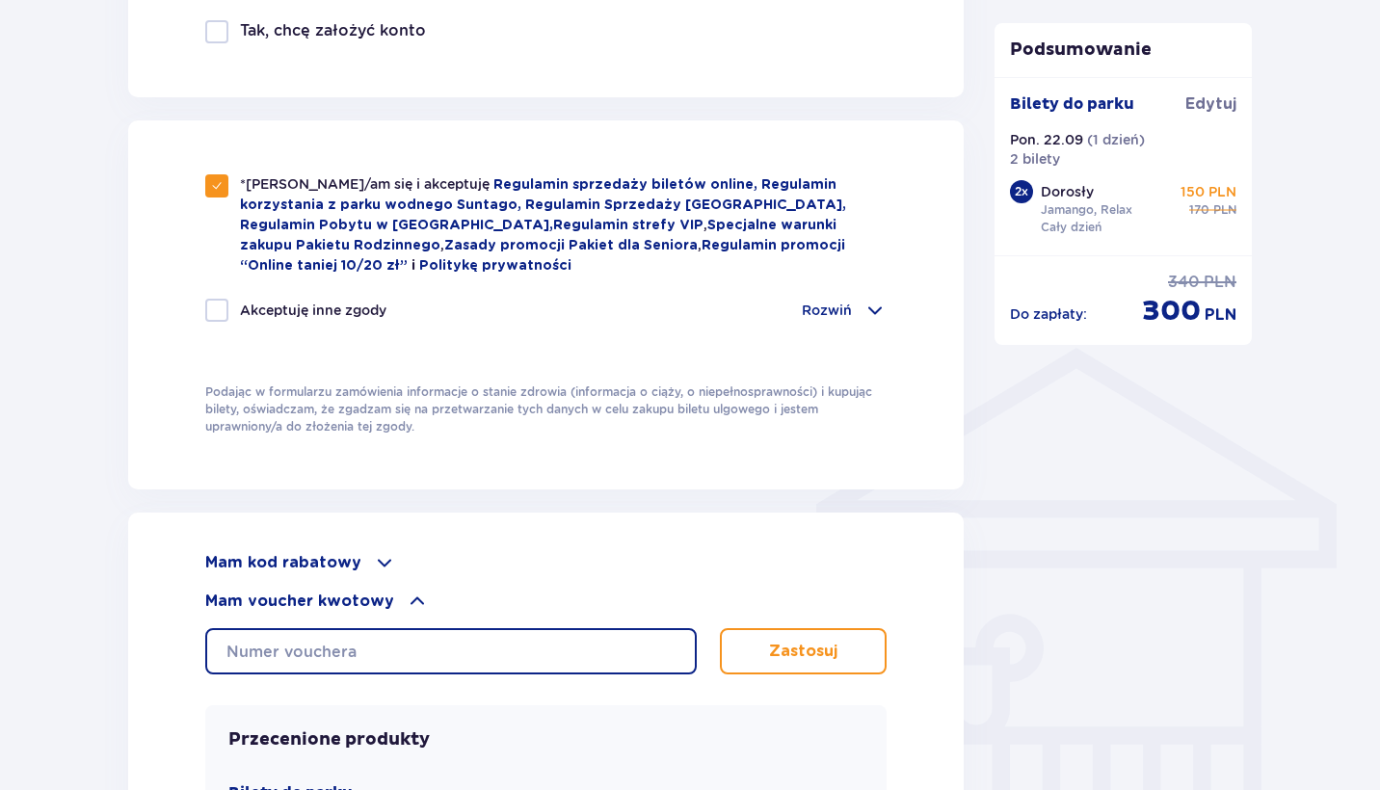
click at [529, 662] on input "text" at bounding box center [451, 651] width 492 height 46
type input "0660003060123142"
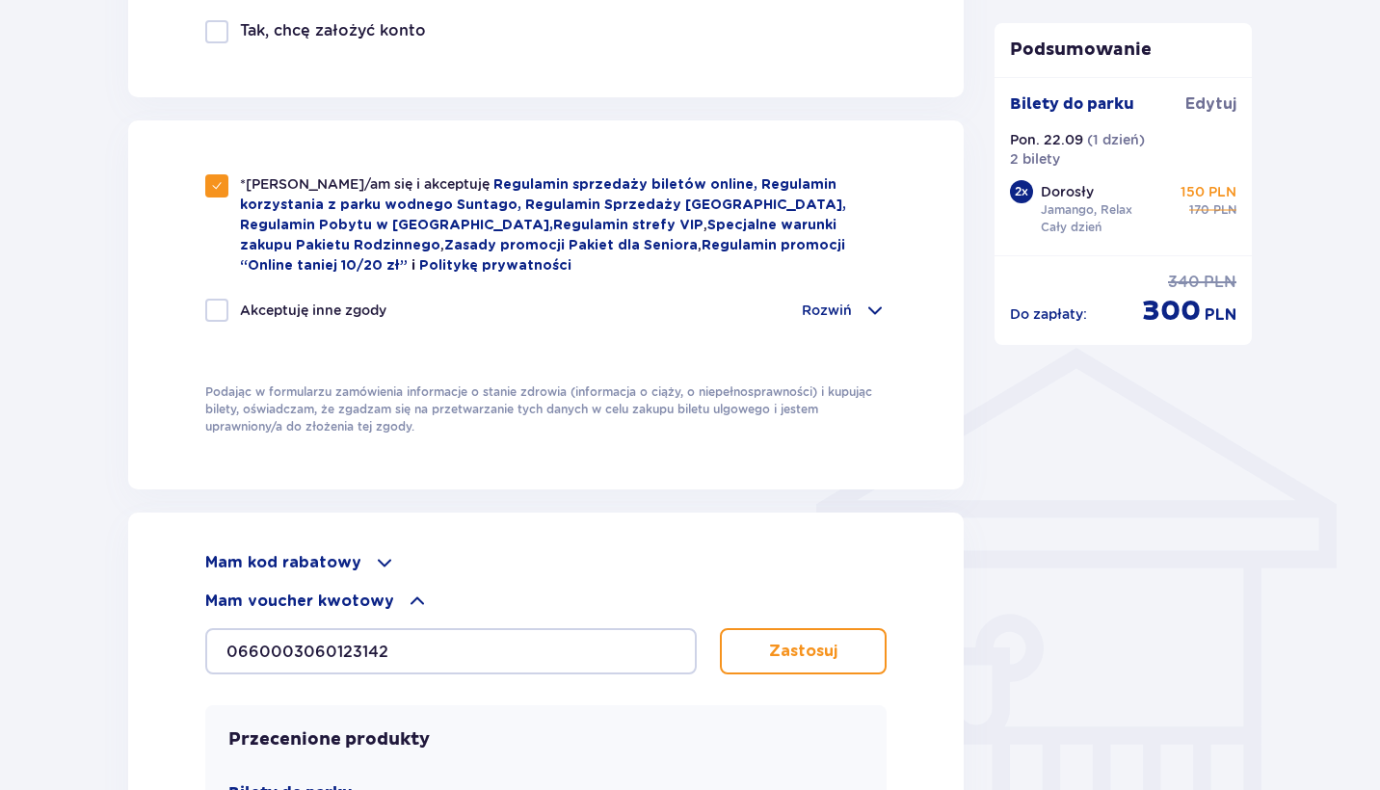
click at [808, 658] on p "Zastosuj" at bounding box center [803, 651] width 68 height 21
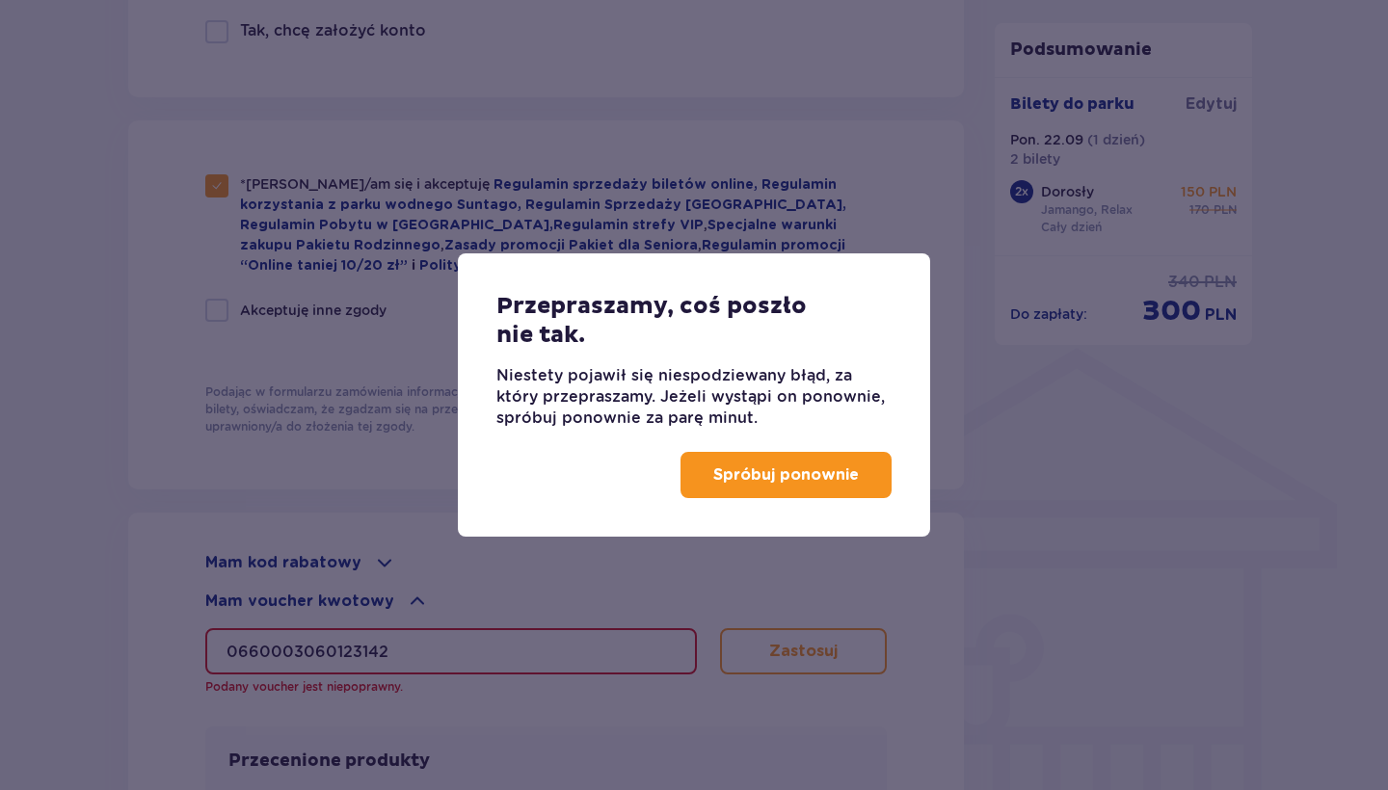
click at [824, 483] on p "Spróbuj ponownie" at bounding box center [786, 475] width 146 height 21
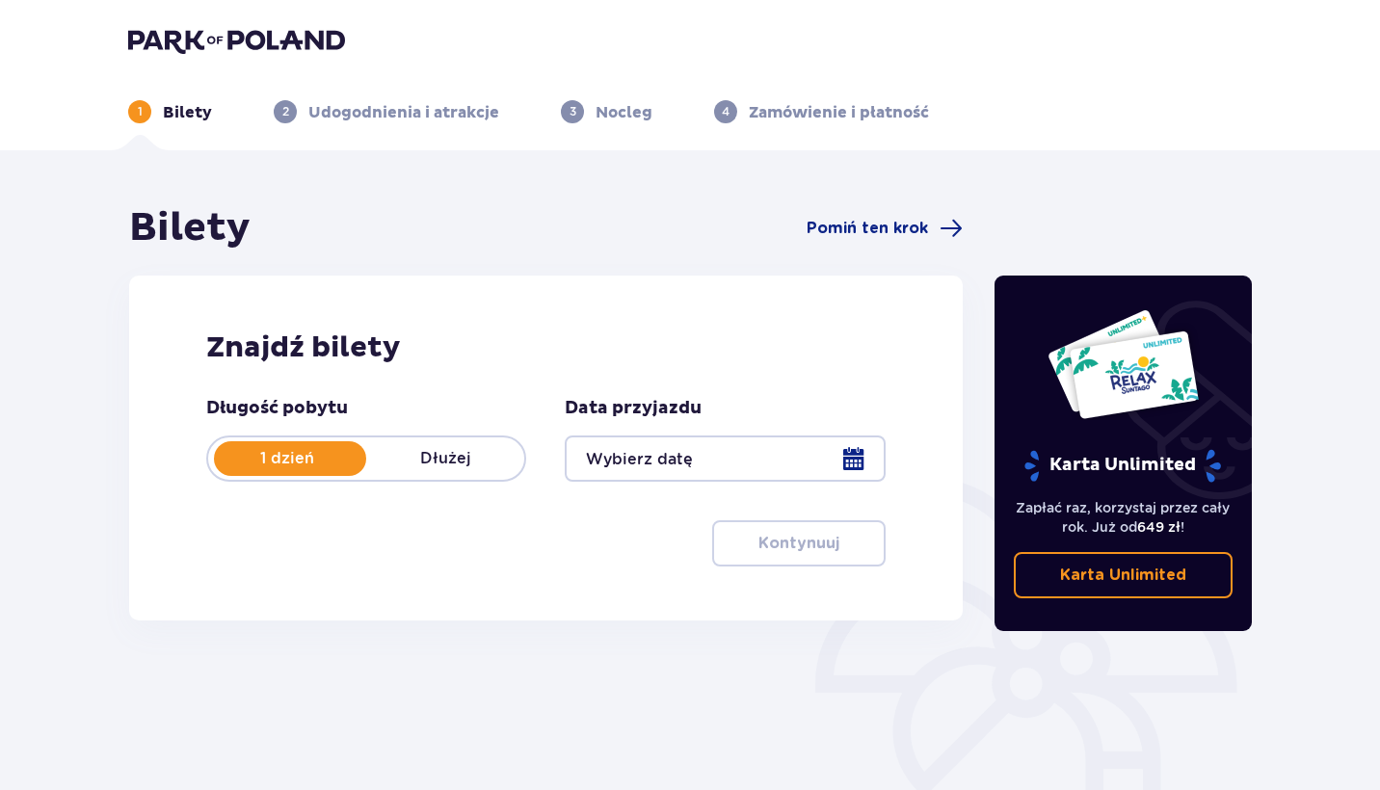
click at [857, 457] on div at bounding box center [725, 459] width 320 height 46
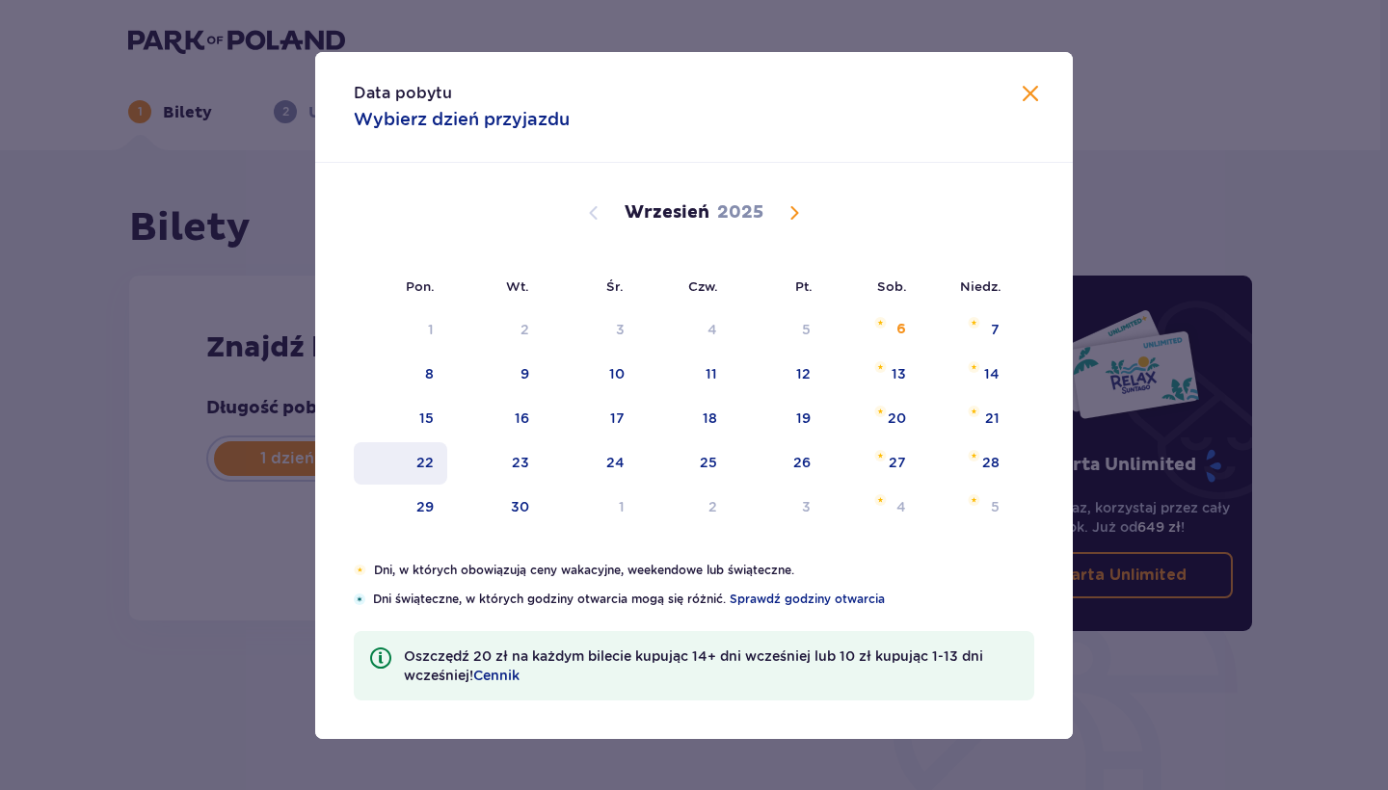
click at [415, 464] on div "22" at bounding box center [401, 463] width 94 height 42
type input "22.09.25"
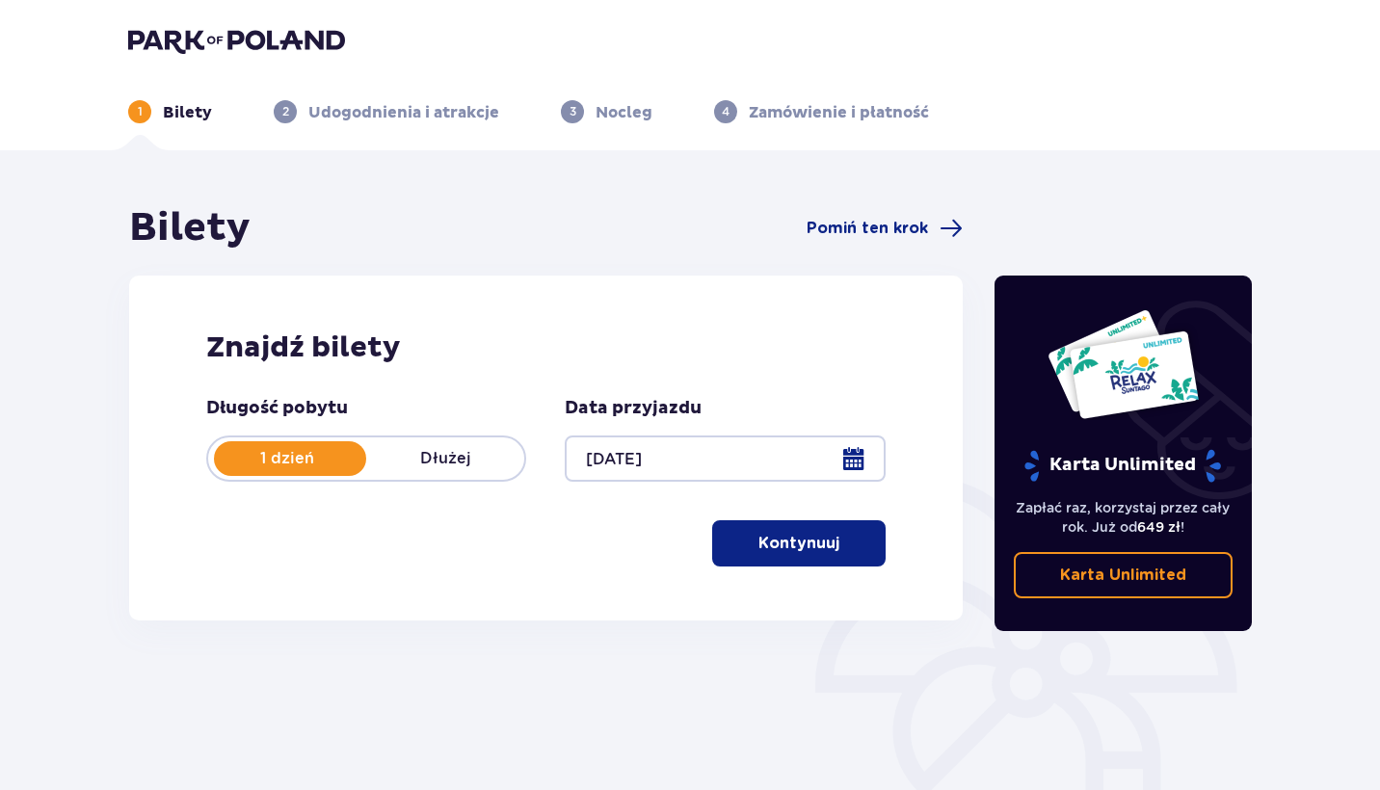
click at [761, 545] on p "Kontynuuj" at bounding box center [799, 543] width 81 height 21
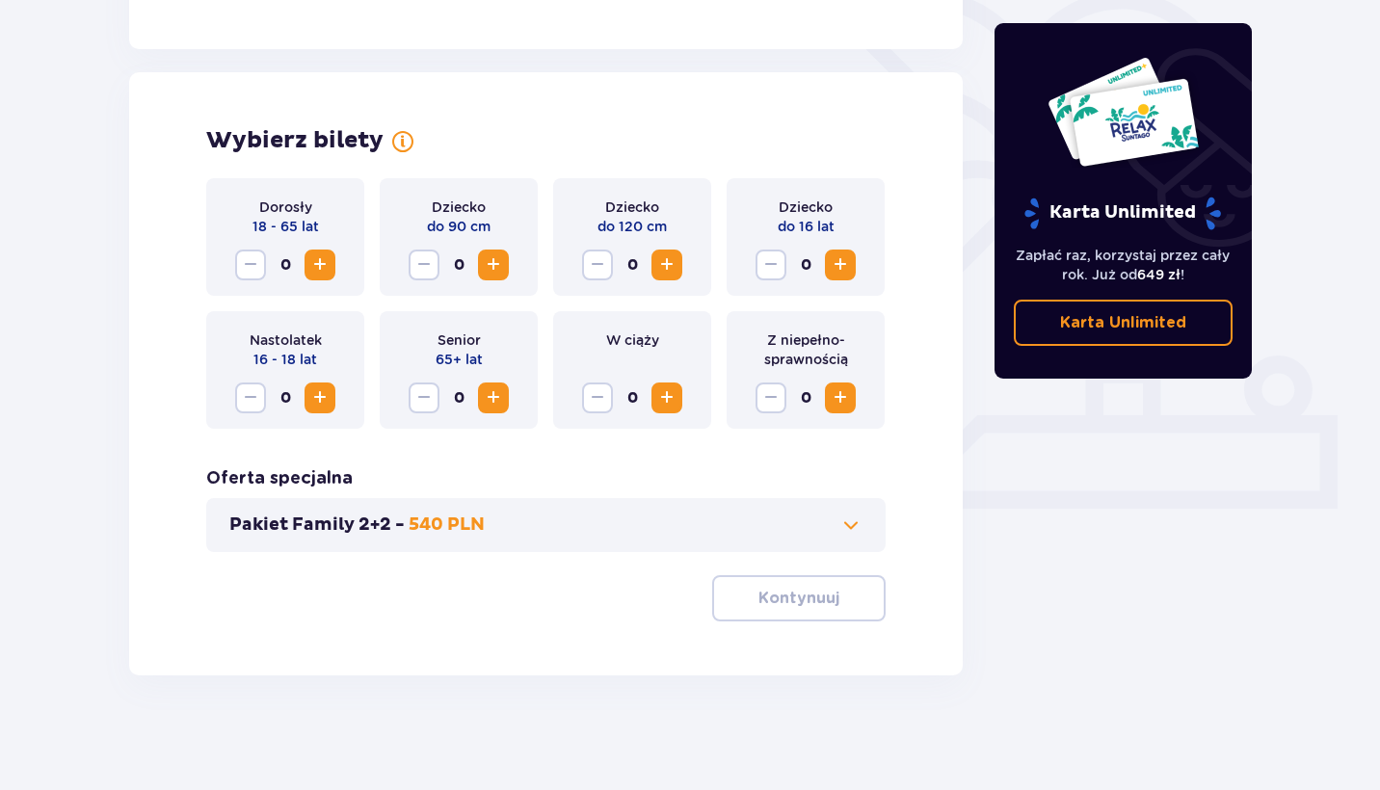
scroll to position [488, 0]
click at [322, 259] on span "Increase" at bounding box center [319, 264] width 23 height 23
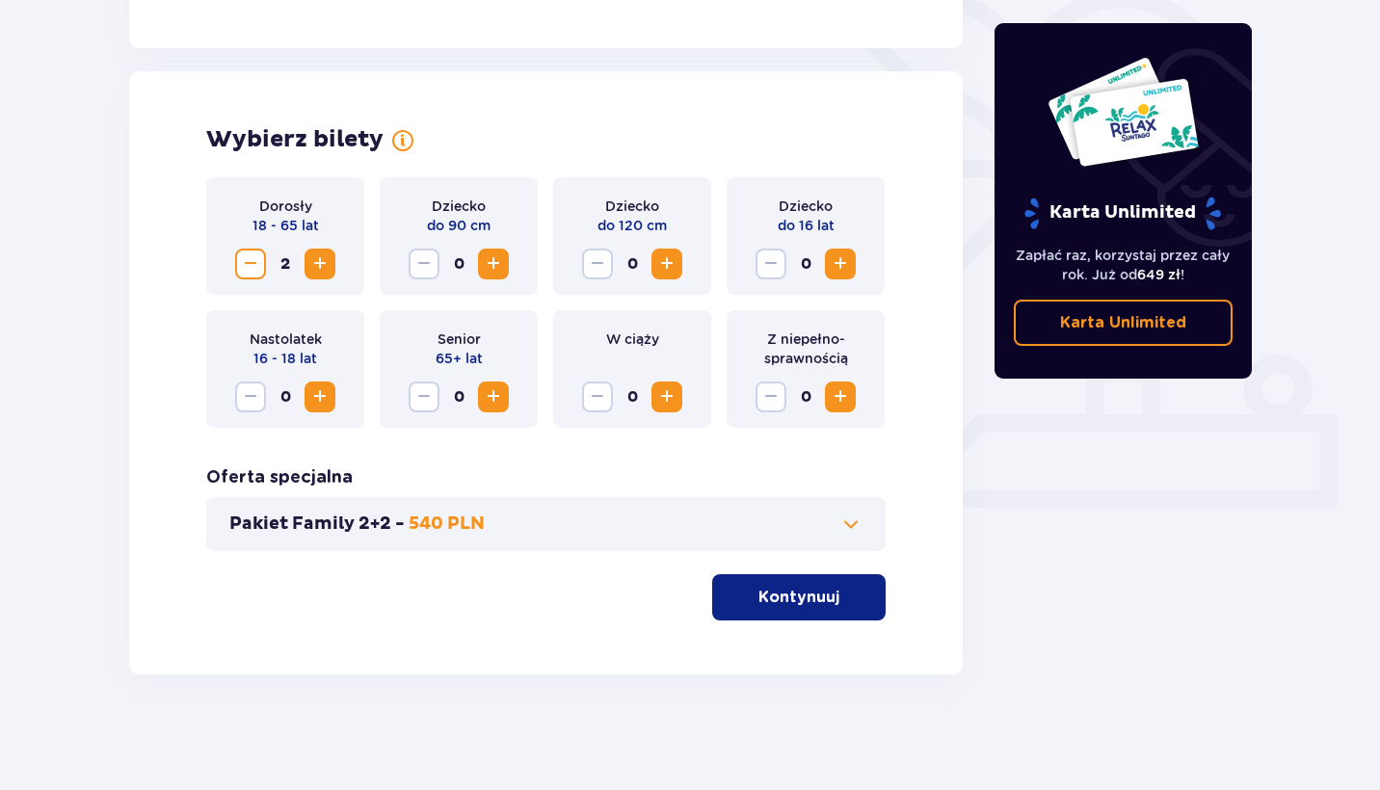
click at [787, 589] on p "Kontynuuj" at bounding box center [799, 597] width 81 height 21
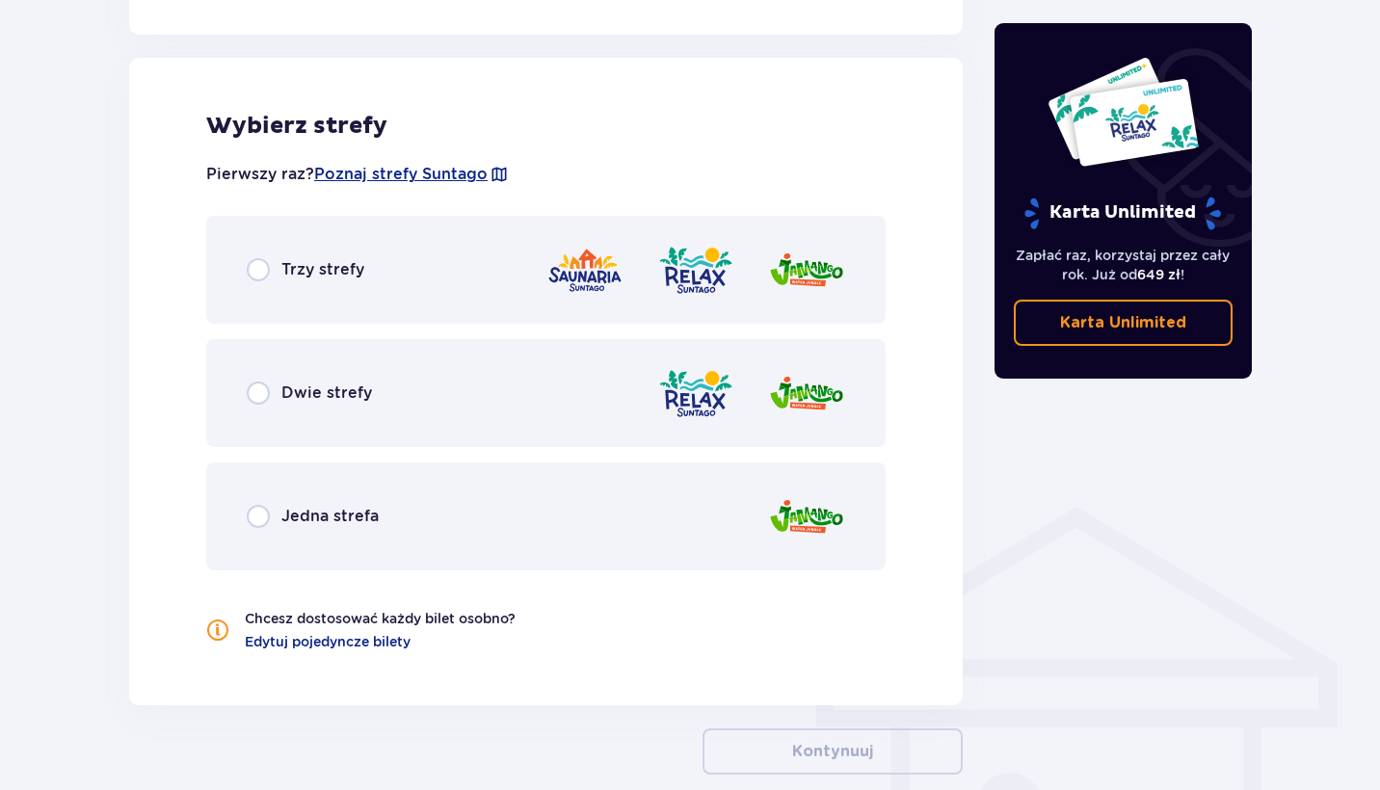
scroll to position [1070, 0]
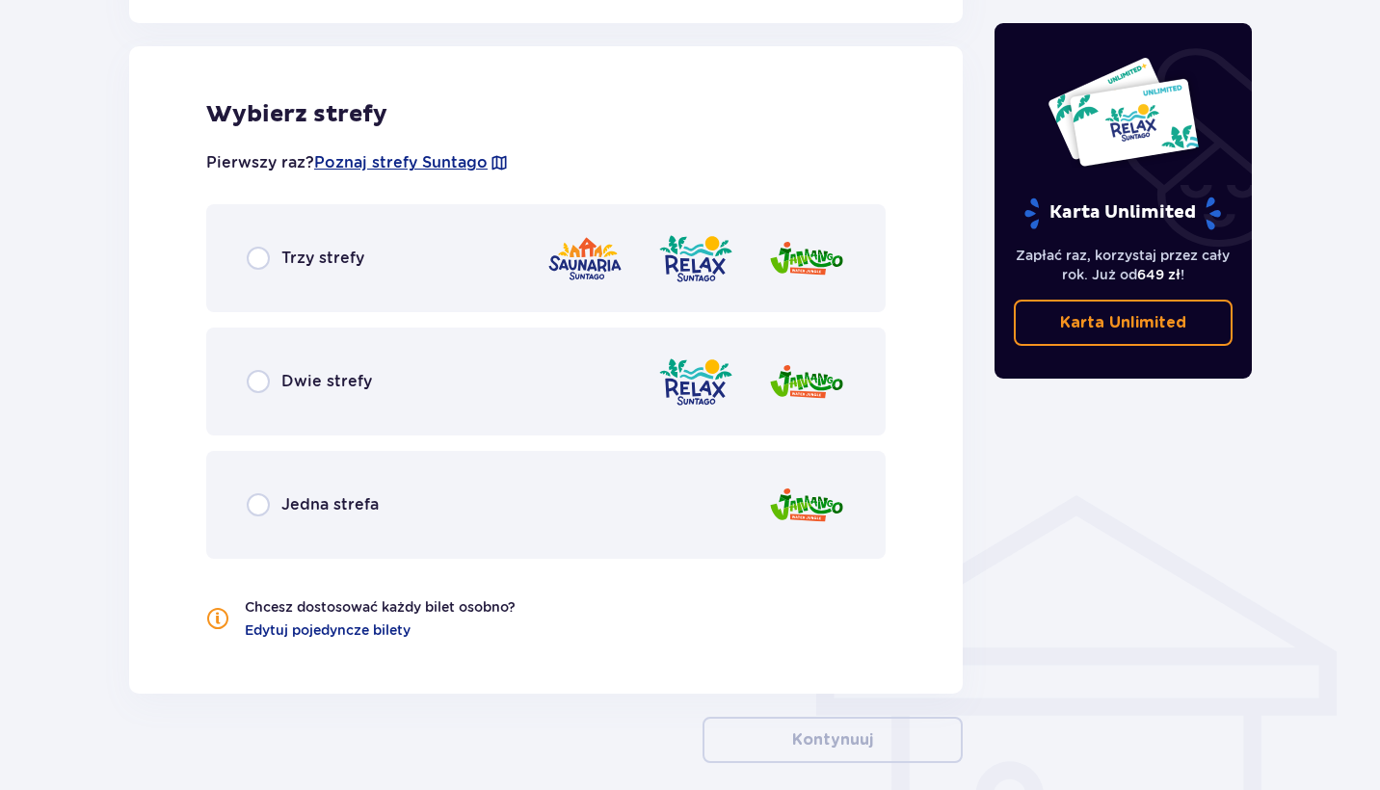
click at [263, 384] on input "radio" at bounding box center [258, 381] width 23 height 23
radio input "true"
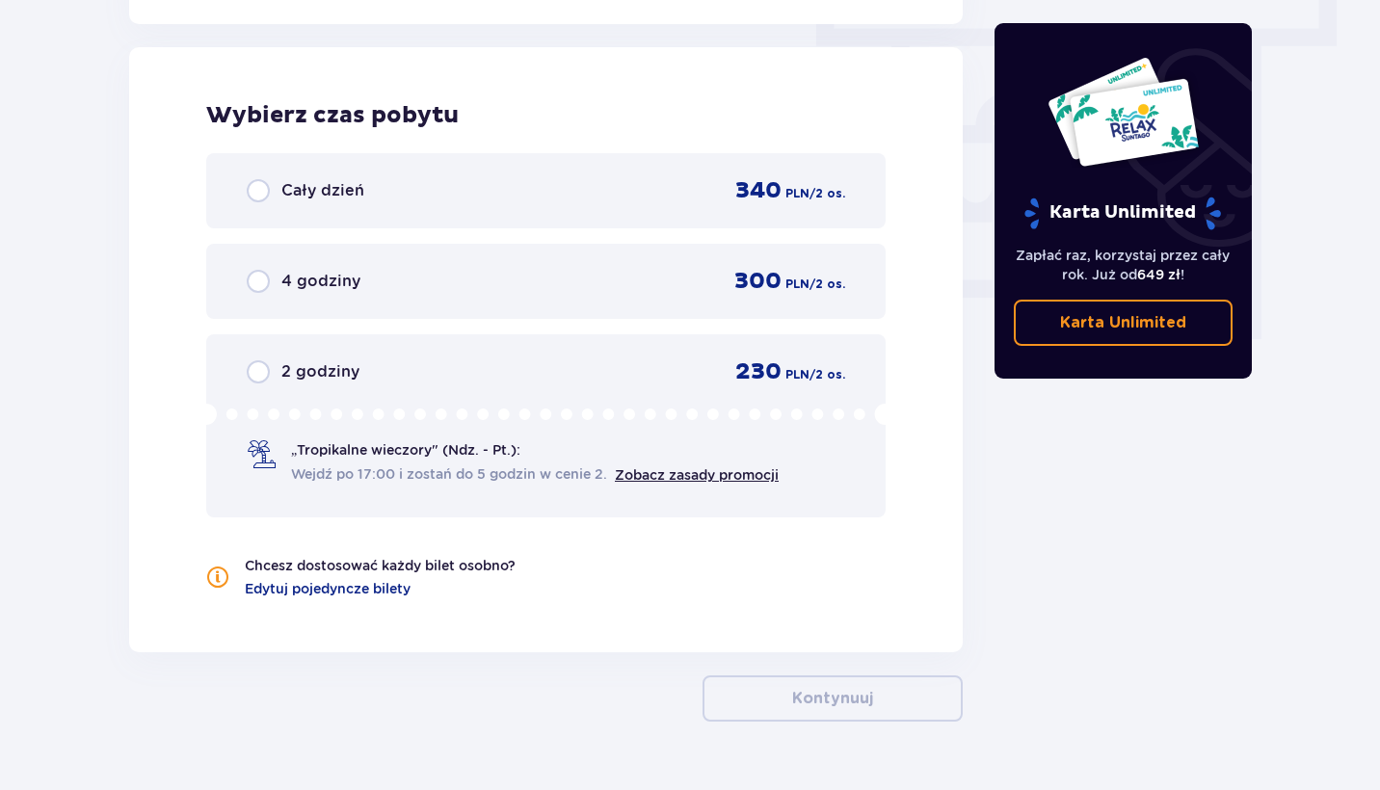
scroll to position [1741, 0]
click at [273, 188] on div "Cały dzień" at bounding box center [306, 189] width 118 height 23
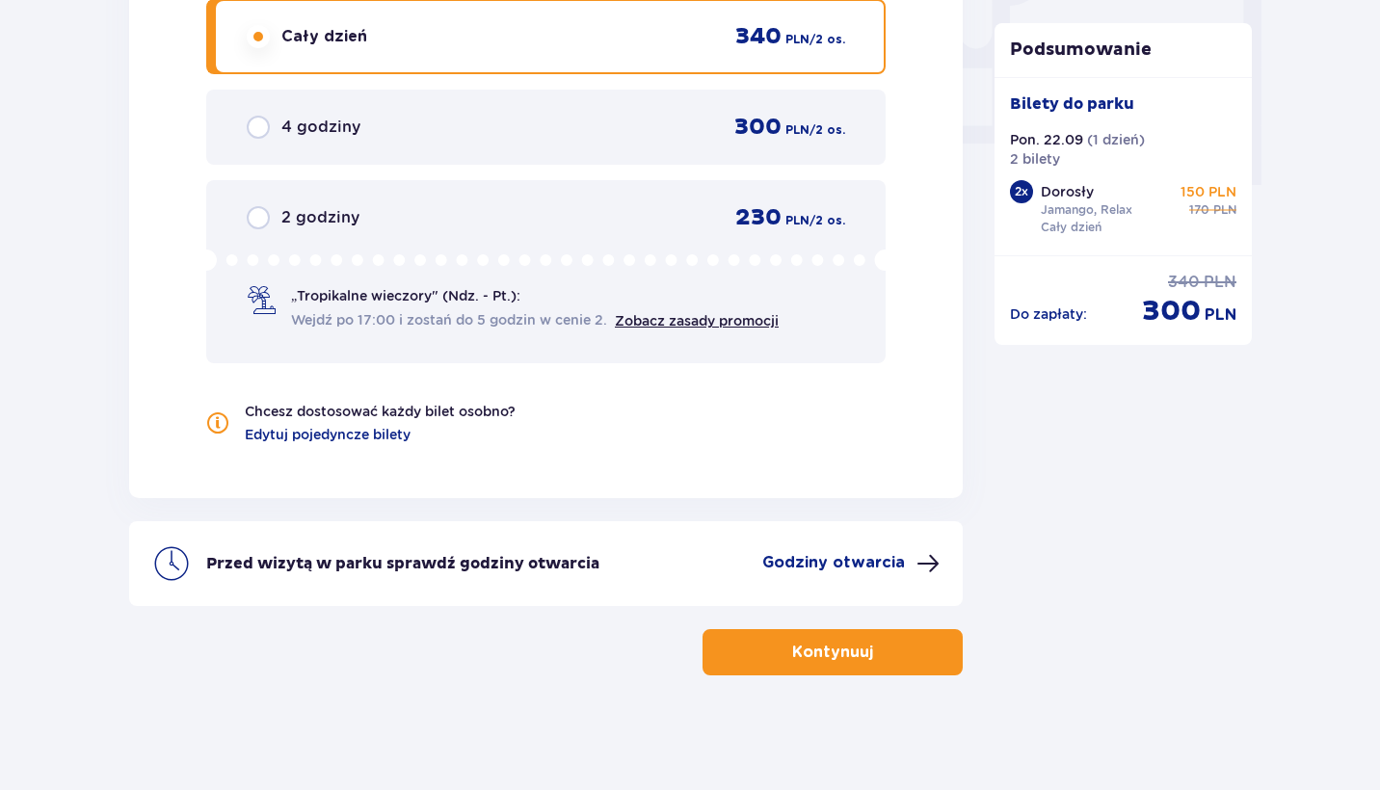
scroll to position [1895, 0]
click at [825, 633] on button "Kontynuuj" at bounding box center [833, 651] width 260 height 46
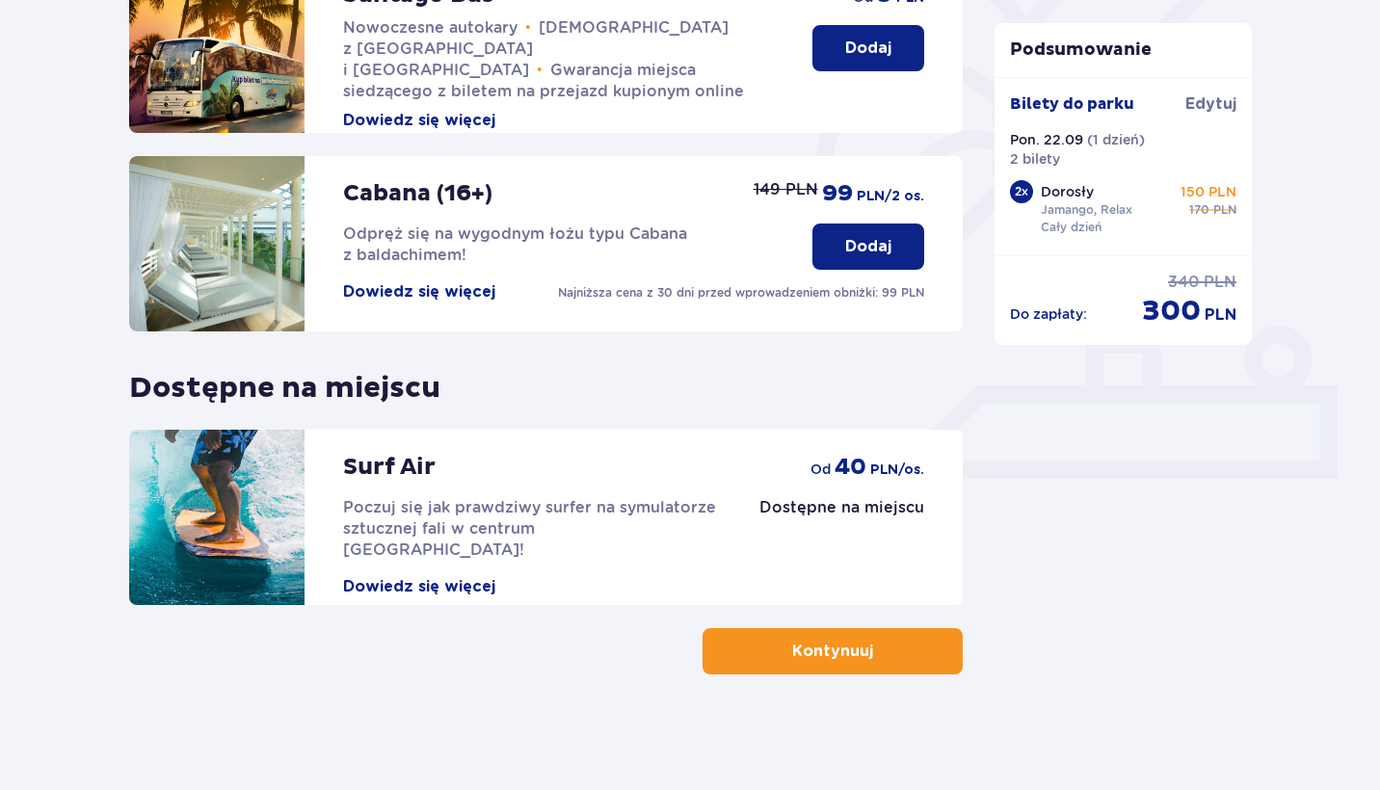
click at [848, 662] on p "Kontynuuj" at bounding box center [832, 651] width 81 height 21
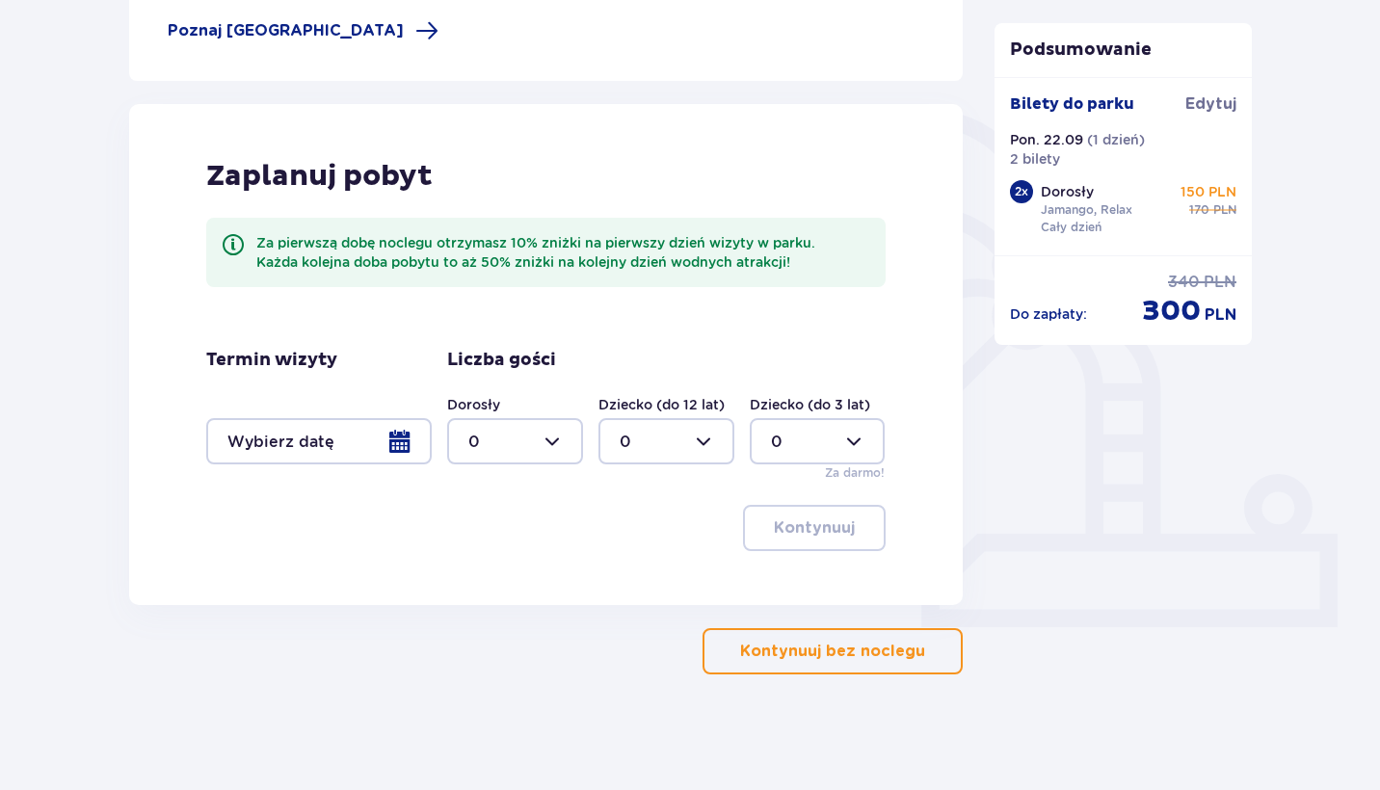
scroll to position [368, 0]
click at [401, 440] on div at bounding box center [319, 441] width 226 height 46
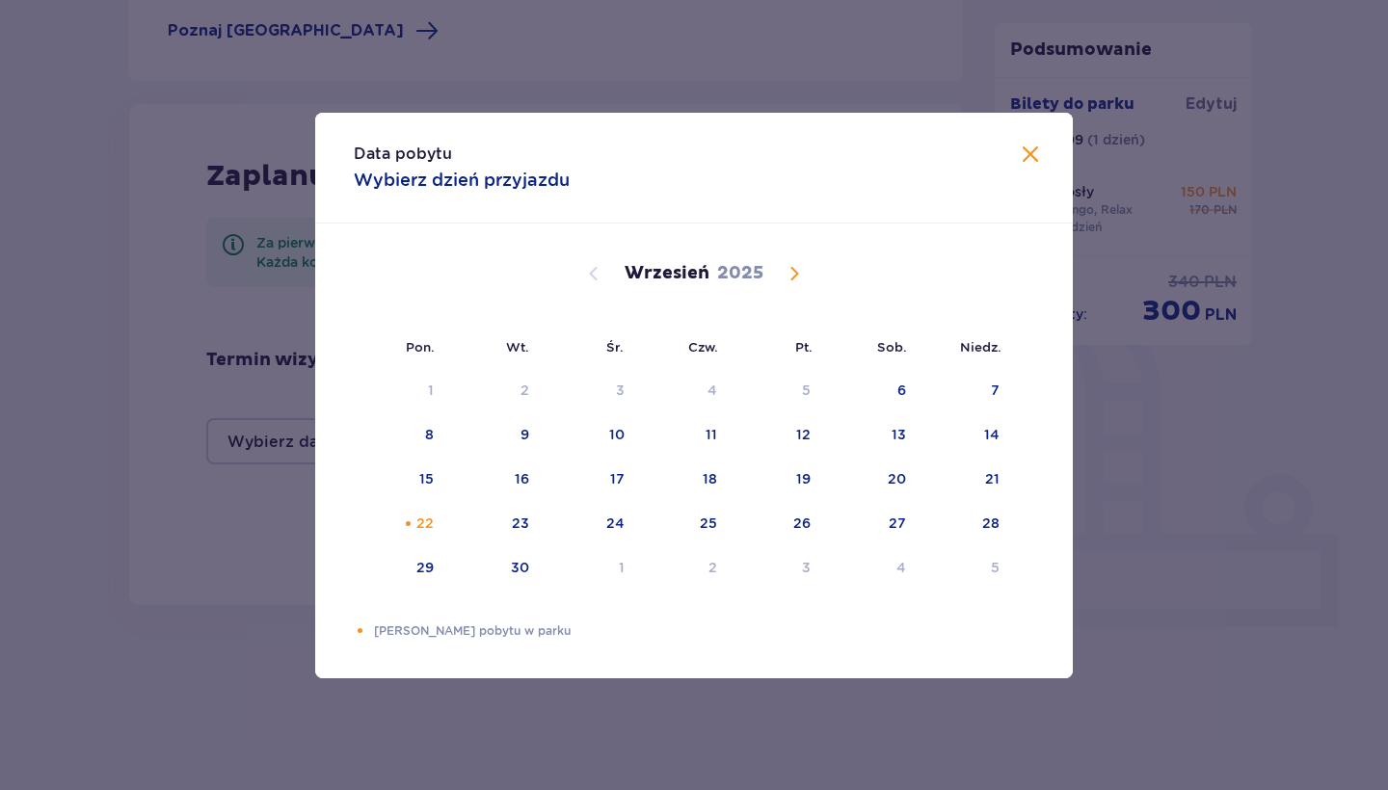
click at [284, 536] on div "Data pobytu Wybierz dzień przyjazdu Pon. Wt. Śr. Czw. Pt. Sob. Niedz. Sierpień …" at bounding box center [694, 395] width 1388 height 790
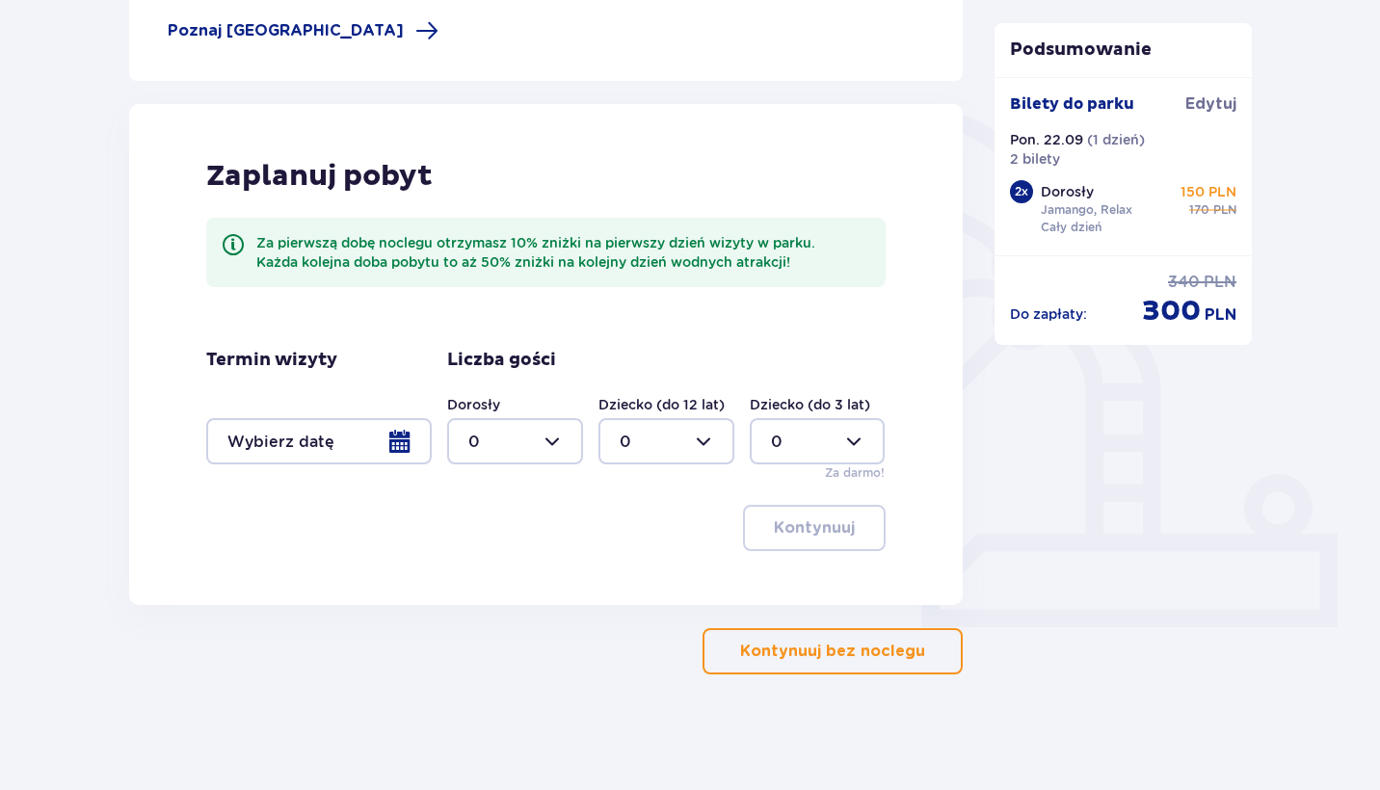
click at [824, 655] on p "Kontynuuj bez noclegu" at bounding box center [832, 651] width 185 height 21
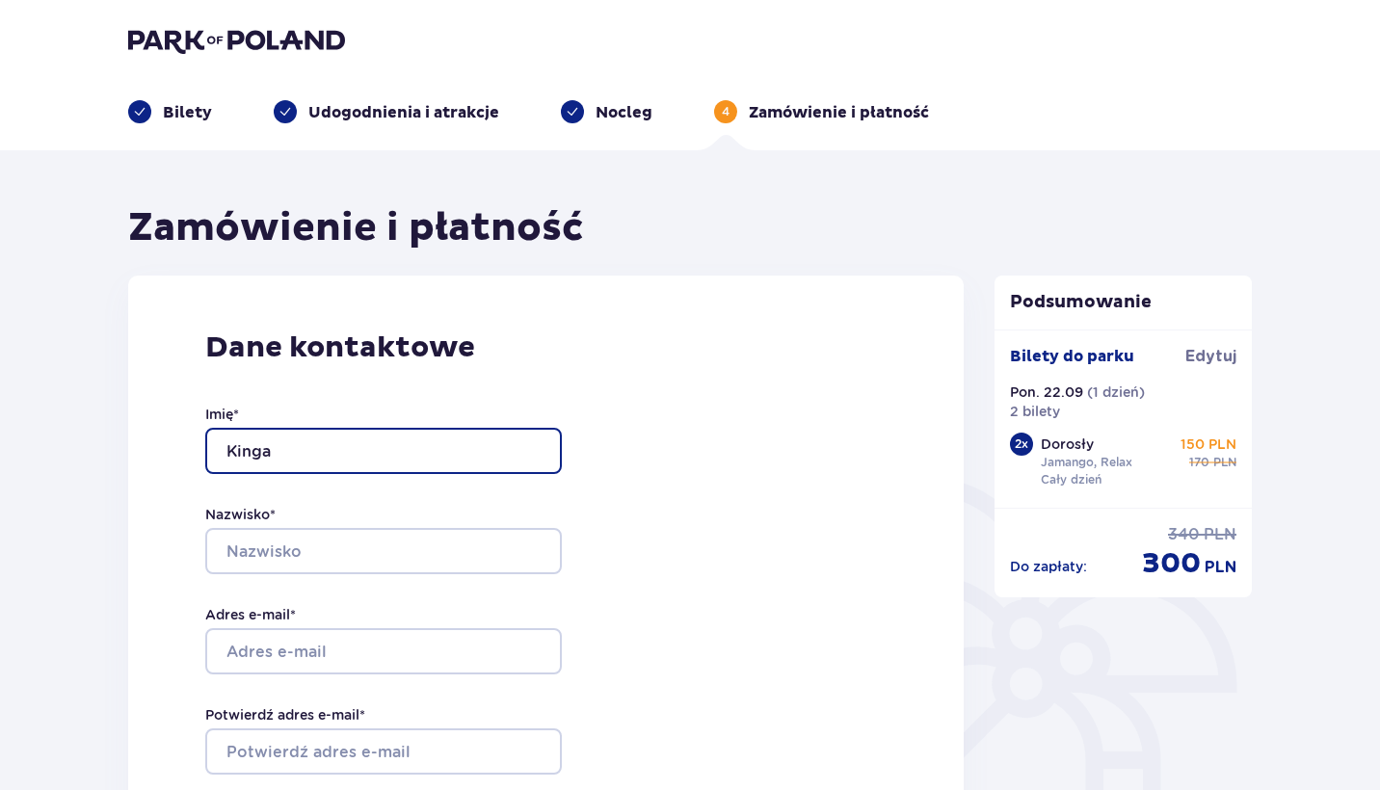
type input "Kinga"
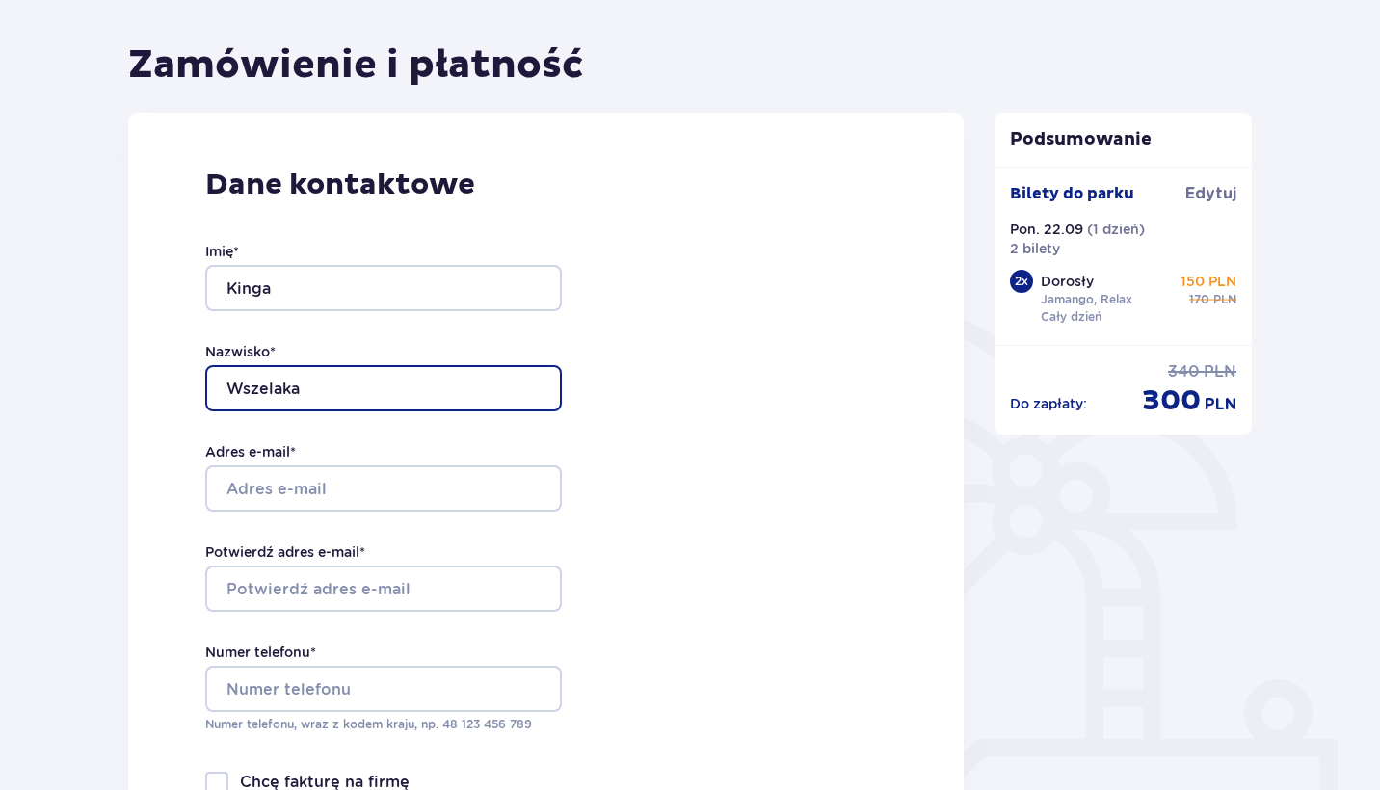
scroll to position [198, 0]
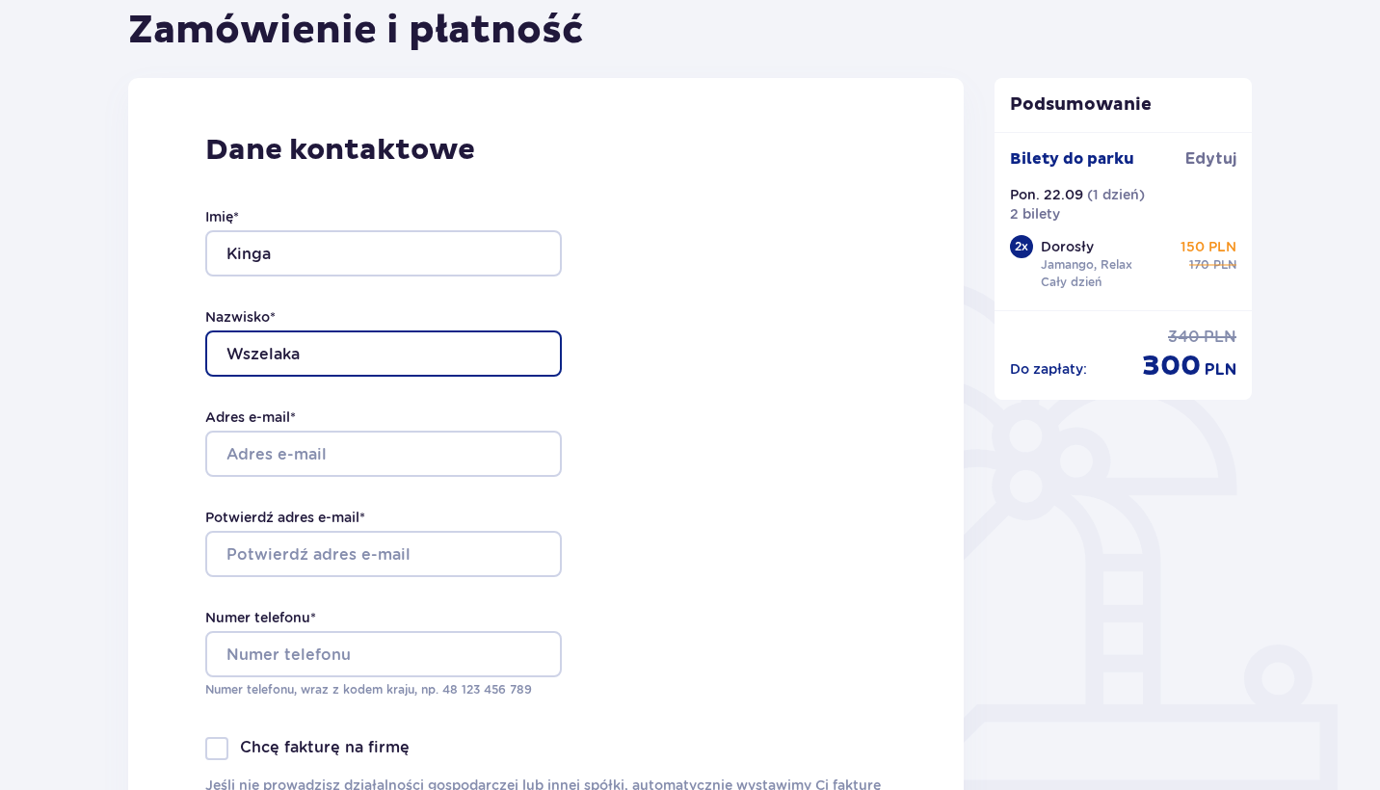
type input "Wszelaka"
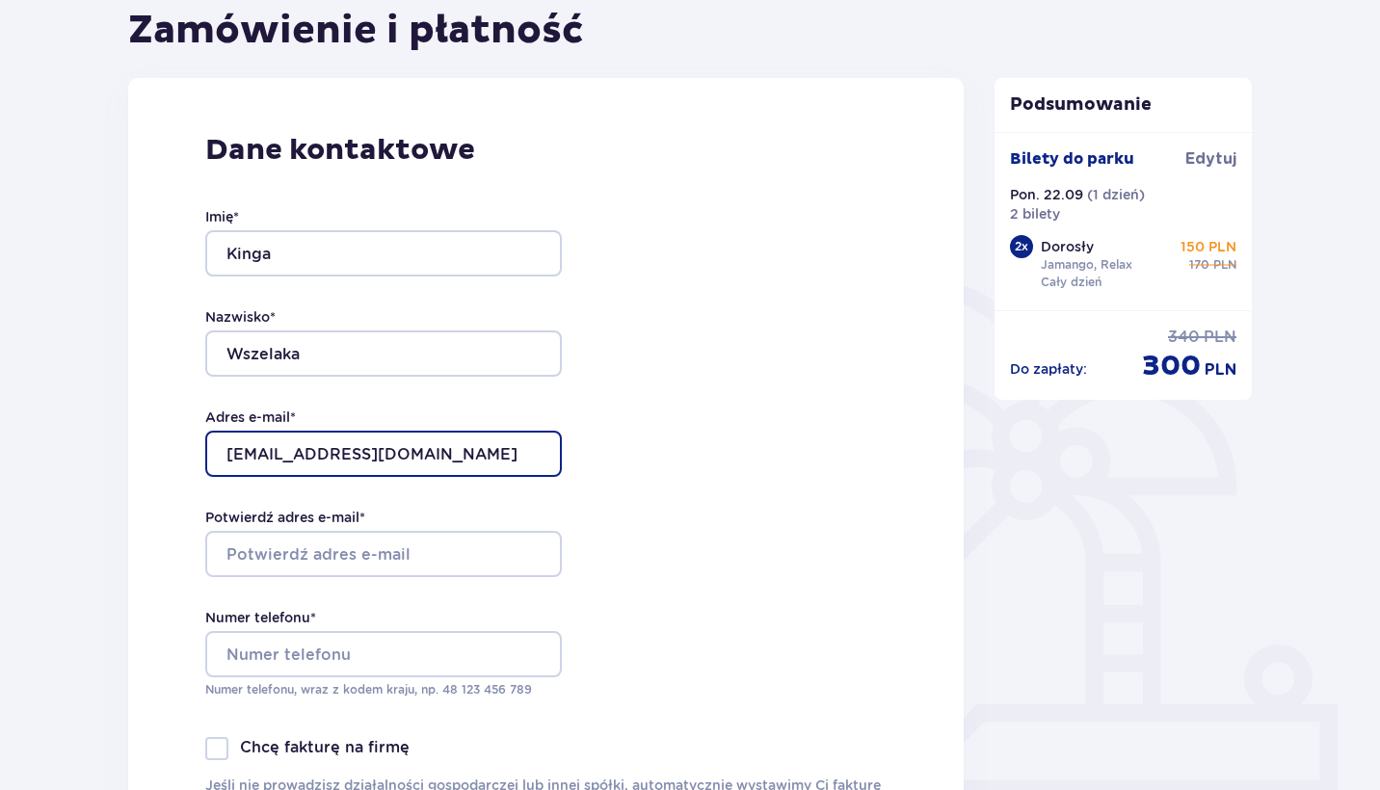
type input "kinga9592@gmail.com"
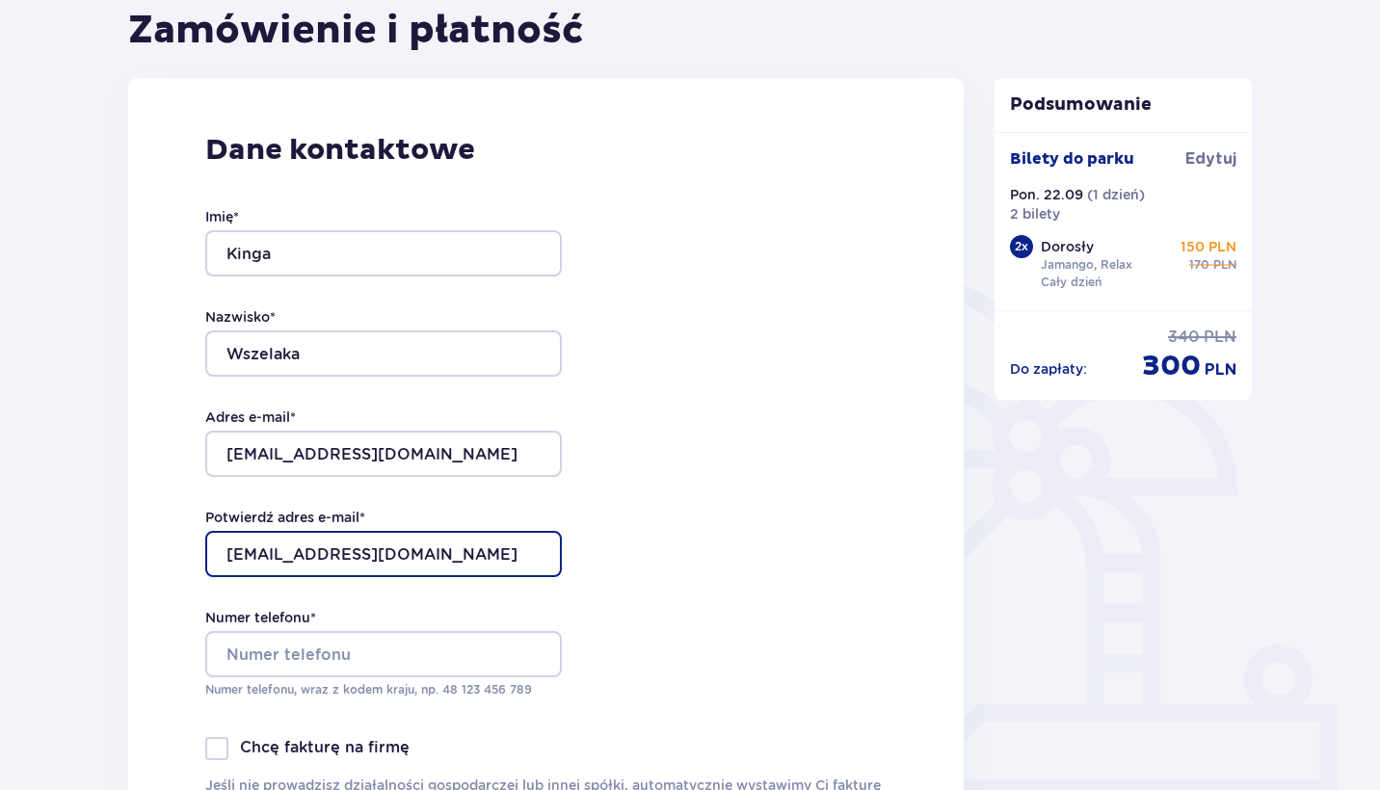
type input "kinga9592@gmail.com"
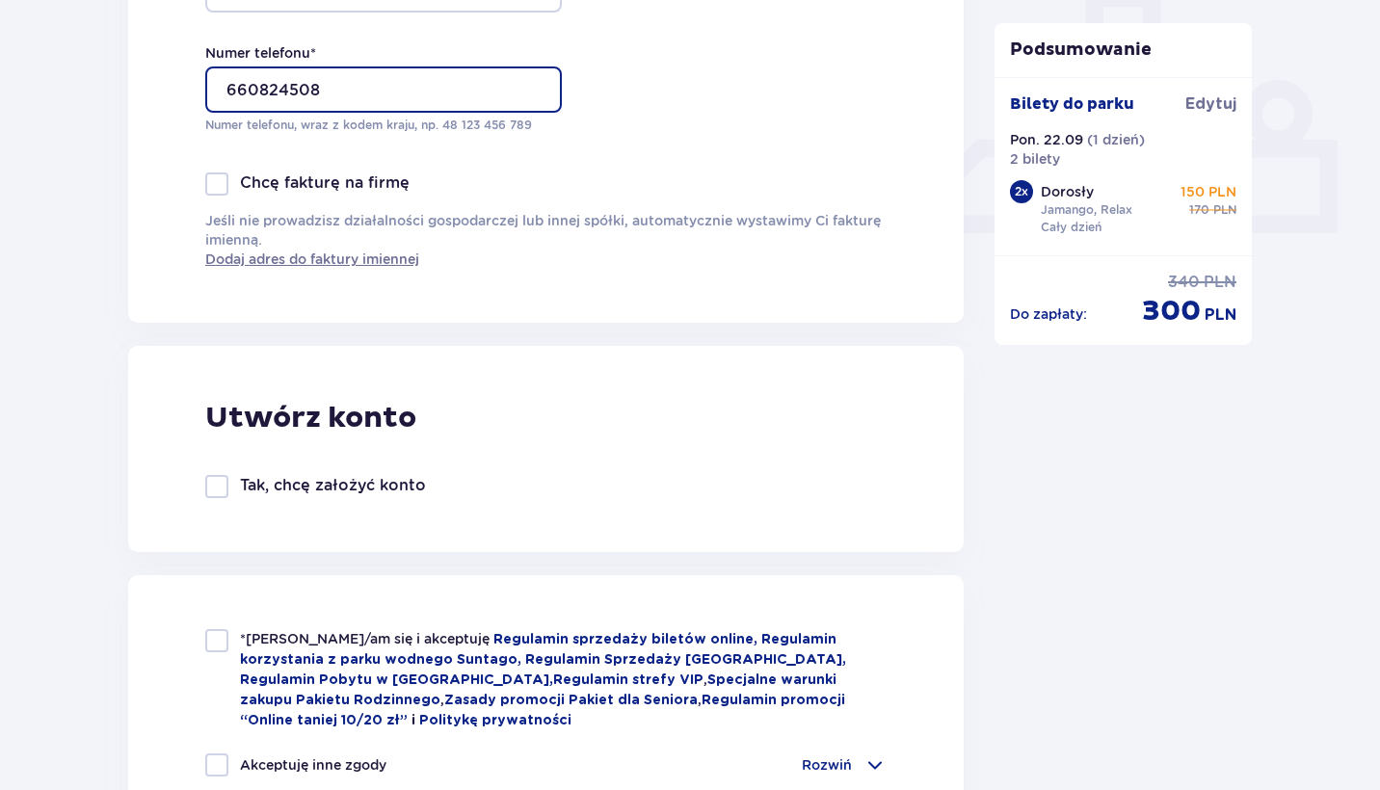
scroll to position [797, 0]
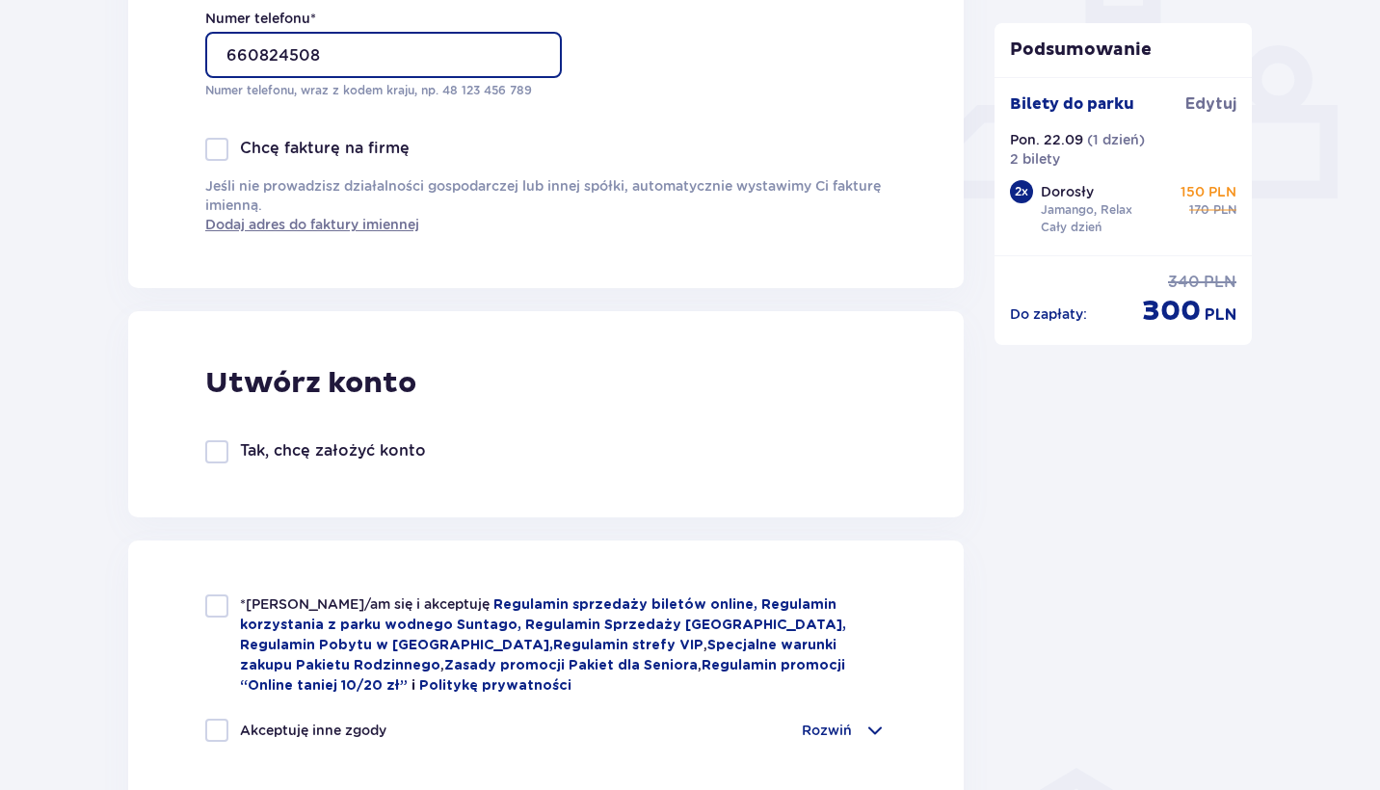
type input "660824508"
click at [220, 607] on div at bounding box center [216, 606] width 23 height 23
checkbox input "true"
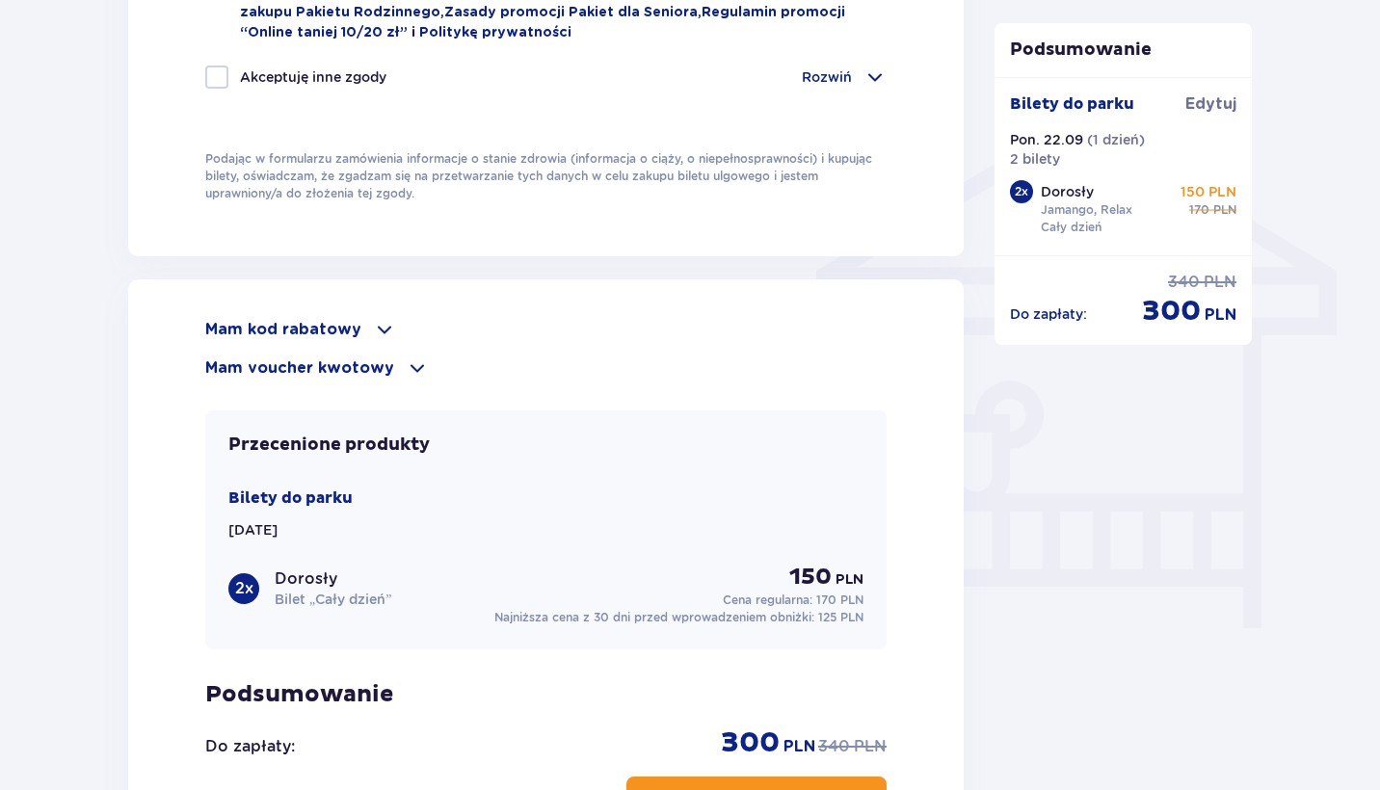
scroll to position [1462, 0]
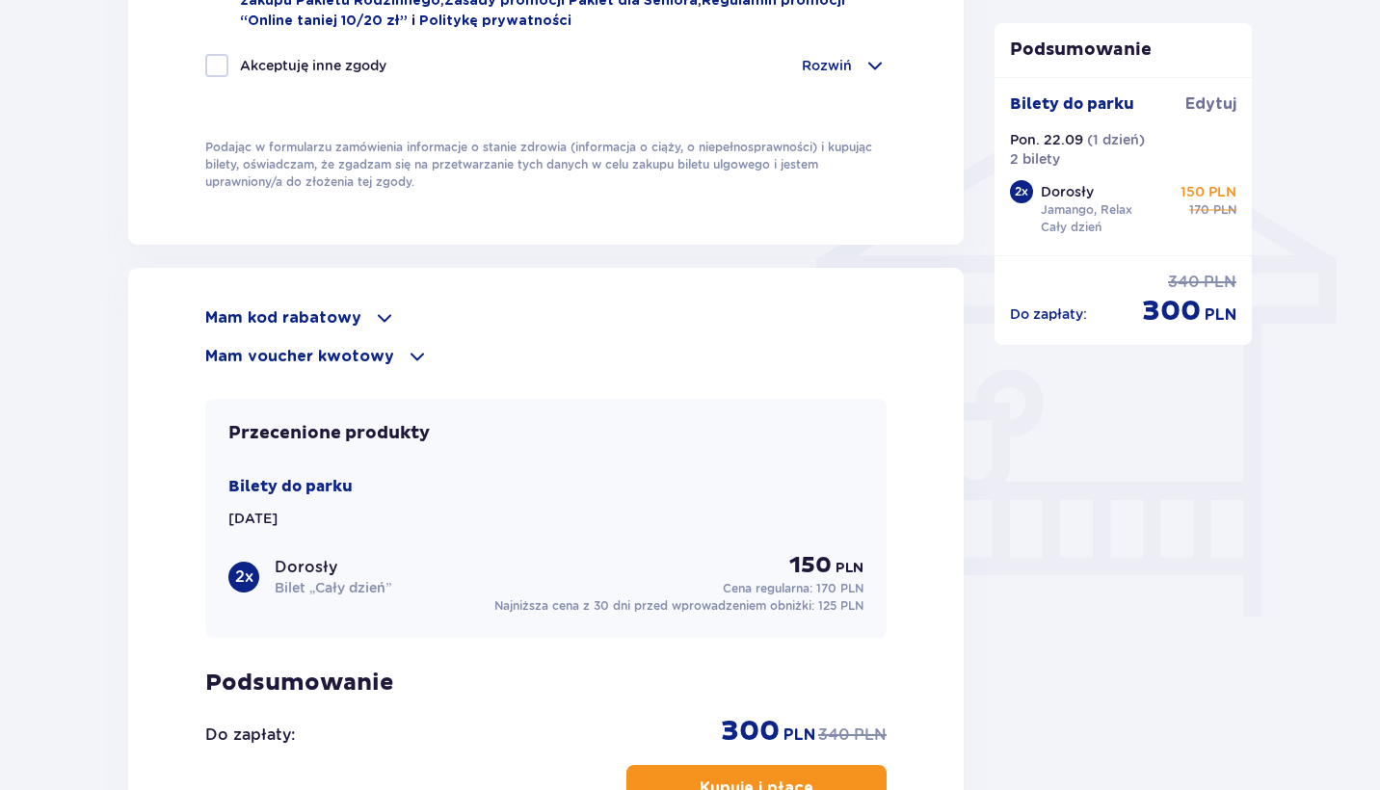
click at [395, 361] on div "Mam voucher kwotowy" at bounding box center [546, 356] width 682 height 23
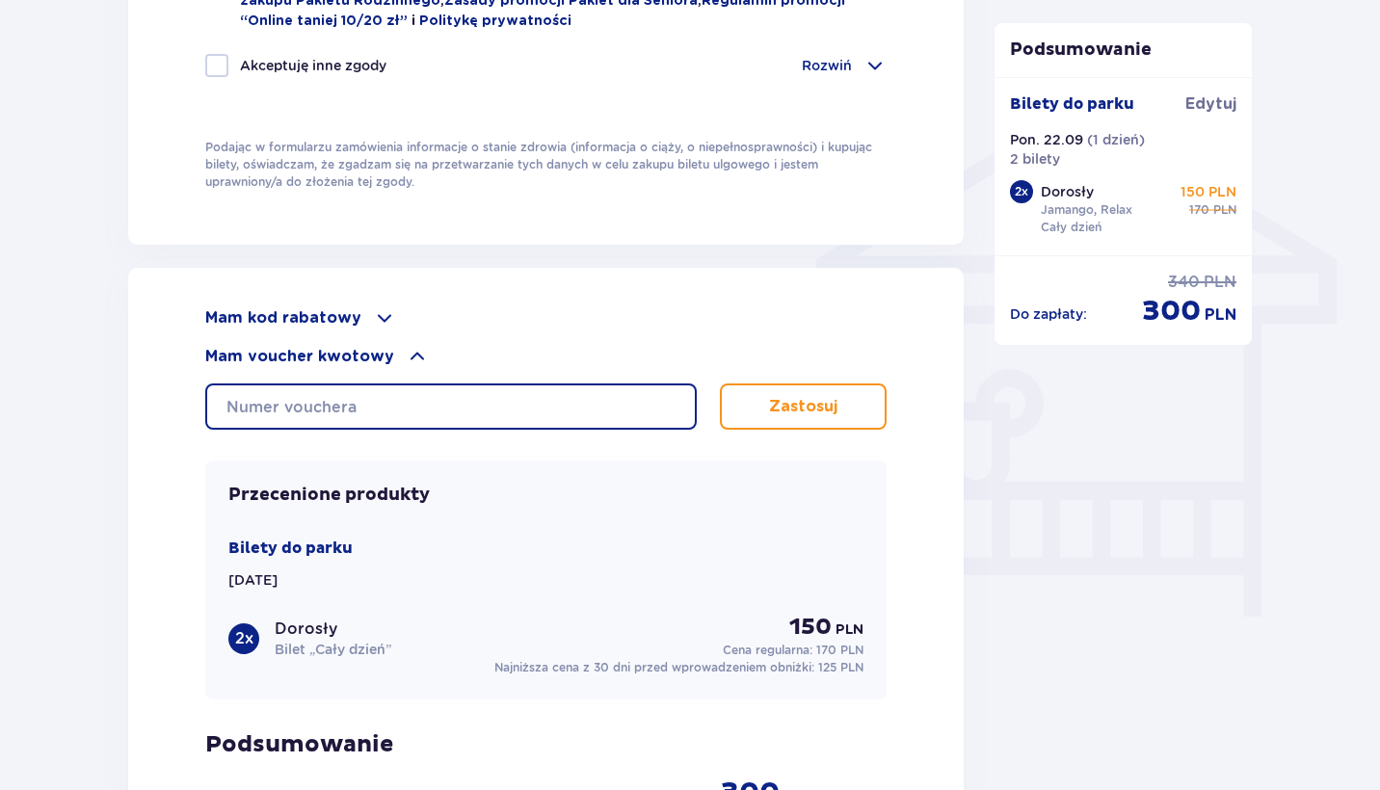
click at [361, 403] on input "text" at bounding box center [451, 407] width 492 height 46
type input "0660003060123142"
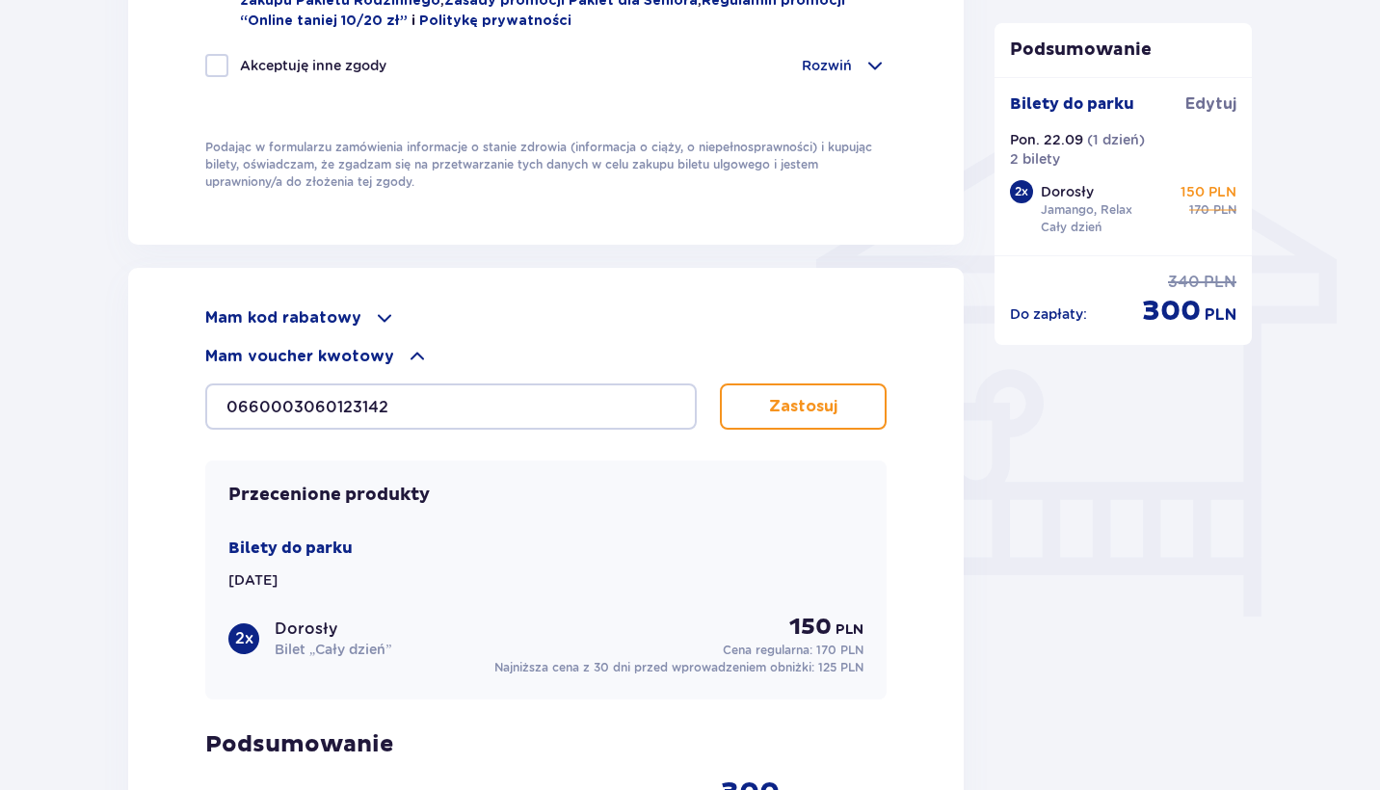
click at [775, 400] on p "Zastosuj" at bounding box center [803, 406] width 68 height 21
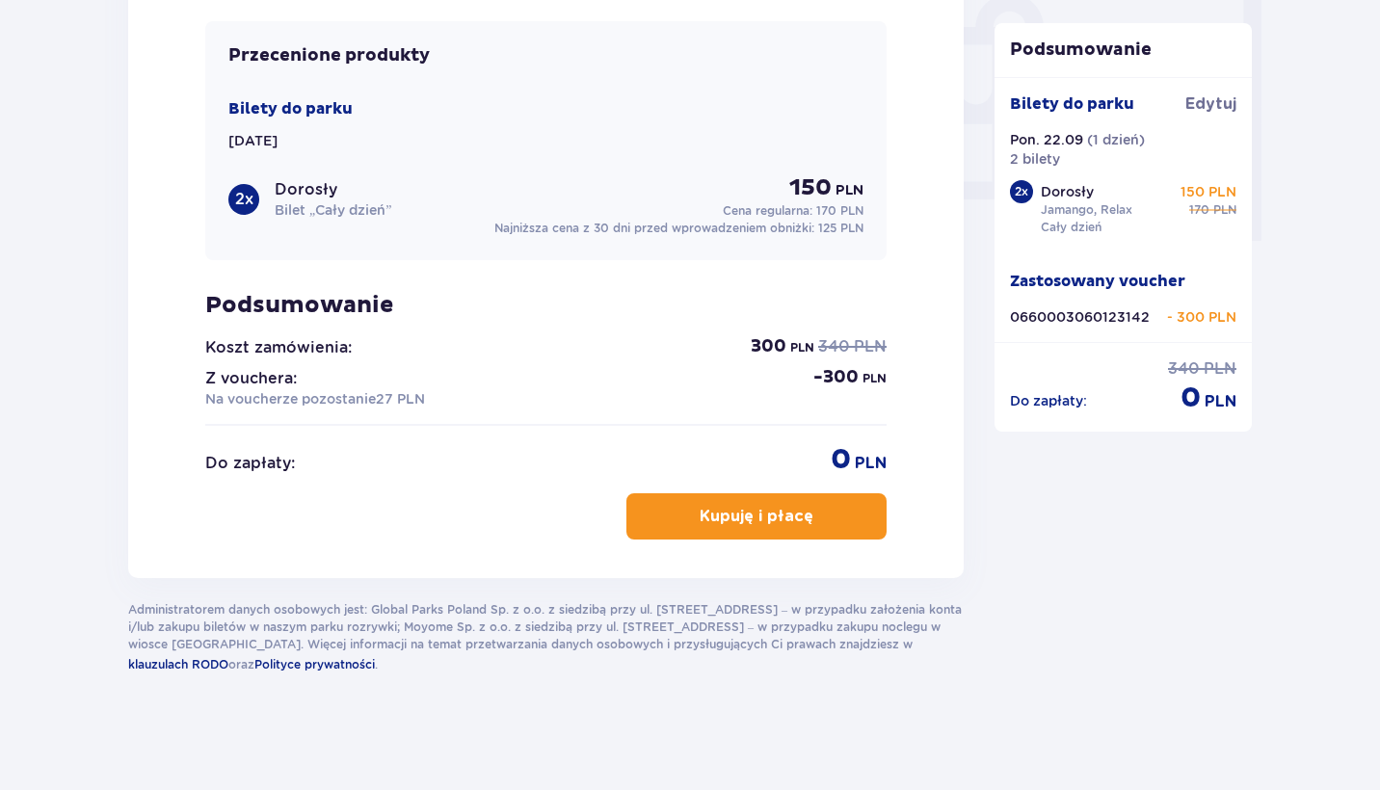
scroll to position [1838, 0]
click at [792, 522] on p "Kupuję i płacę" at bounding box center [757, 516] width 114 height 21
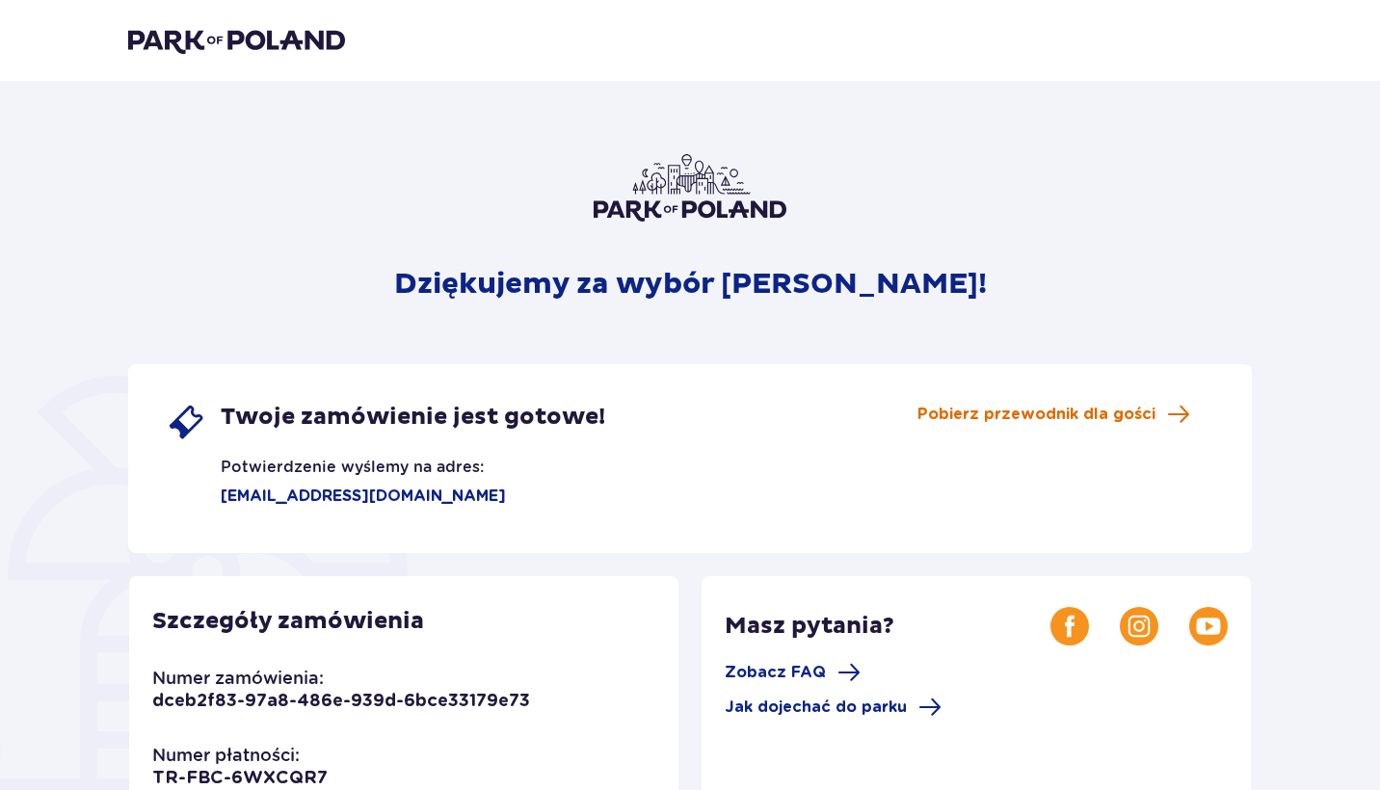
click at [1011, 418] on span "Pobierz przewodnik dla gości" at bounding box center [1037, 414] width 238 height 21
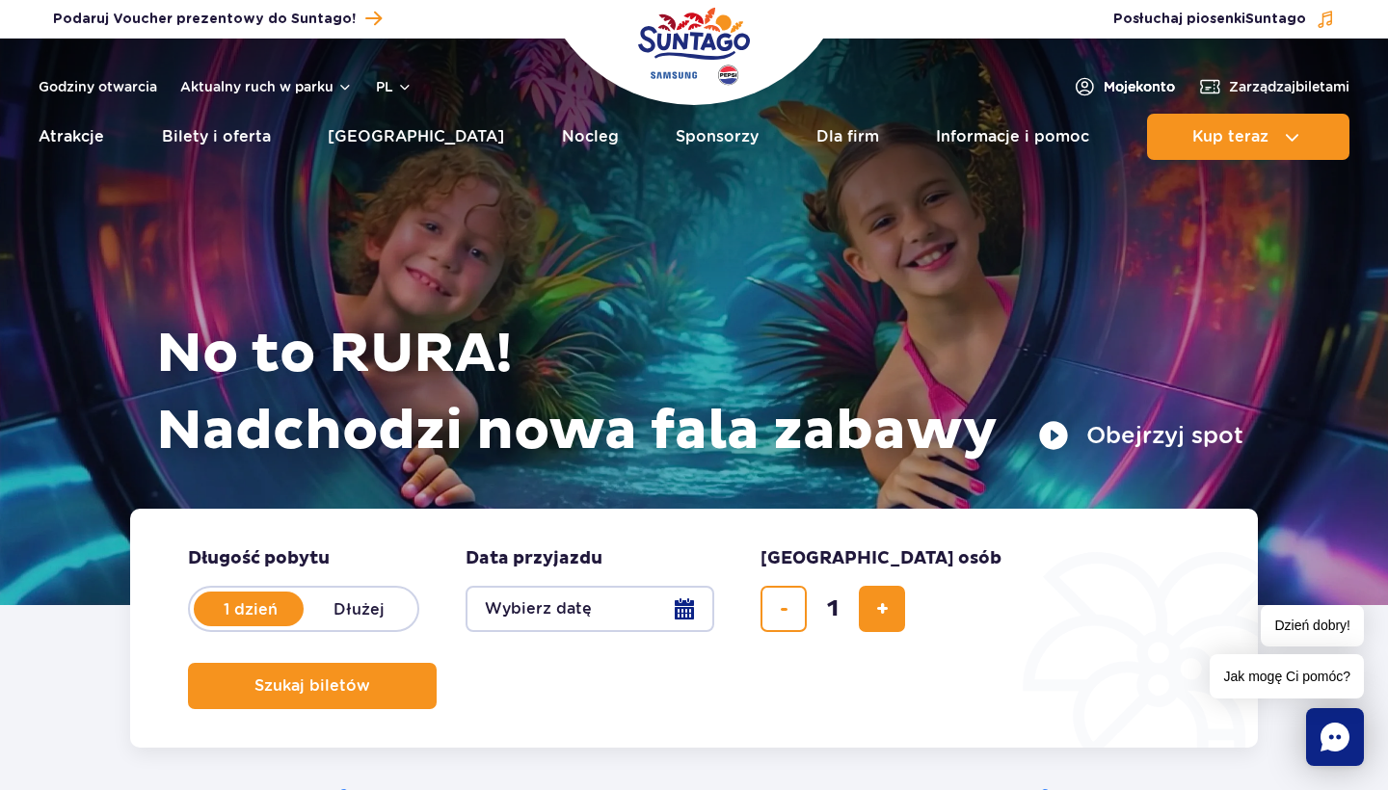
click at [1120, 82] on span "Moje konto" at bounding box center [1139, 86] width 71 height 19
